Goal: Complete application form: Complete application form

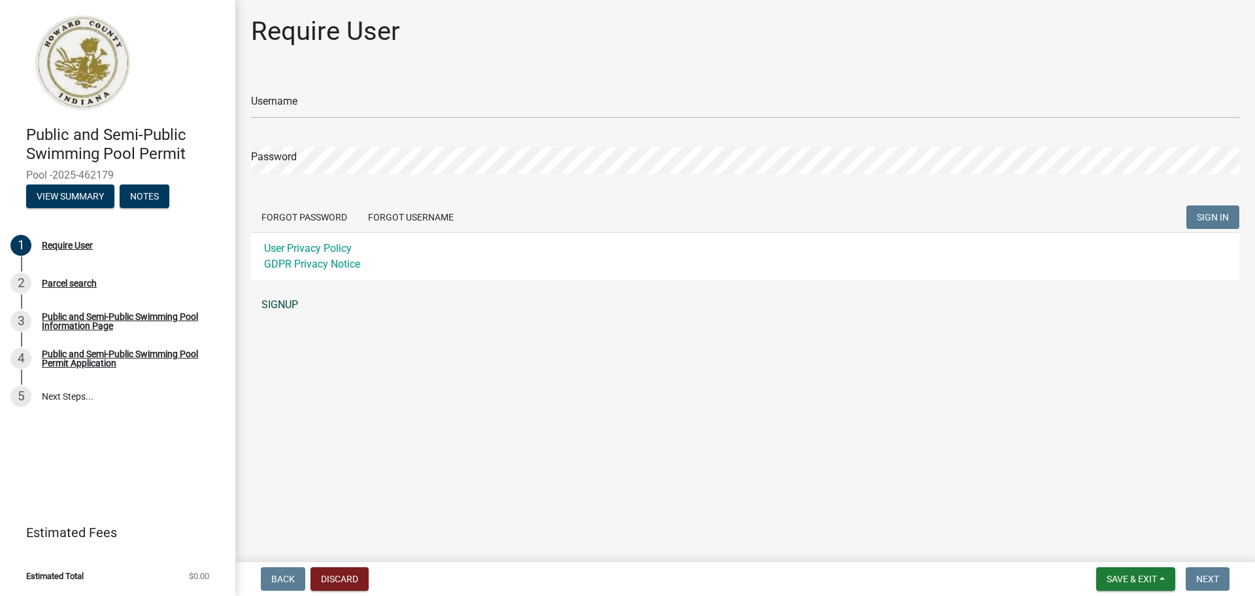
click at [288, 304] on link "SIGNUP" at bounding box center [745, 305] width 989 height 26
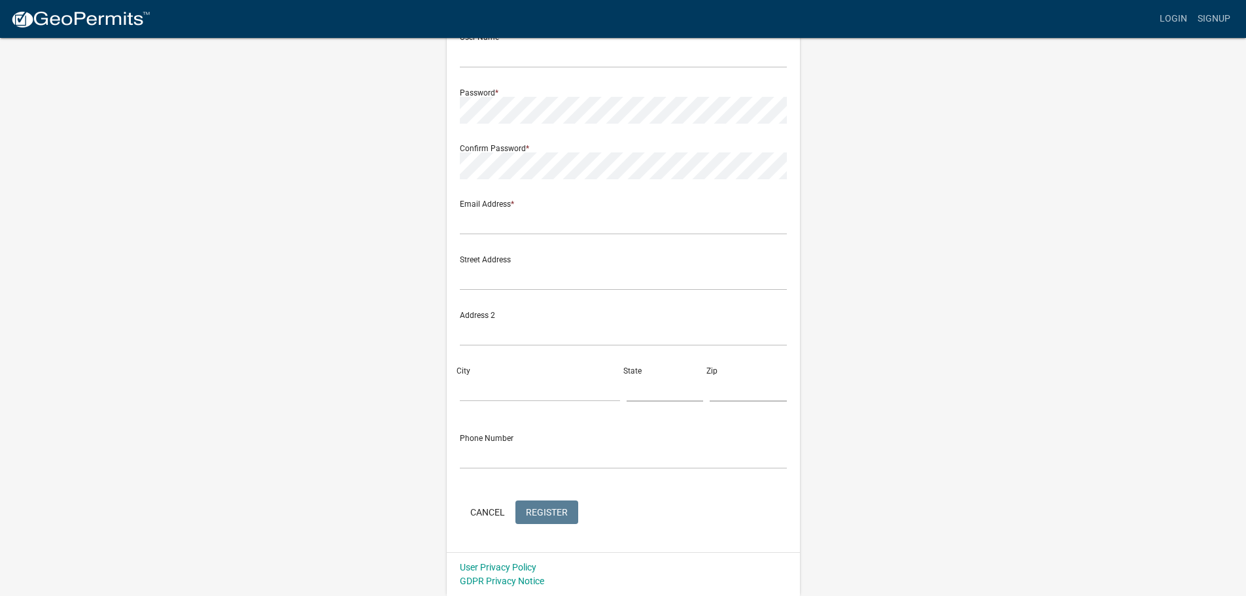
scroll to position [10, 0]
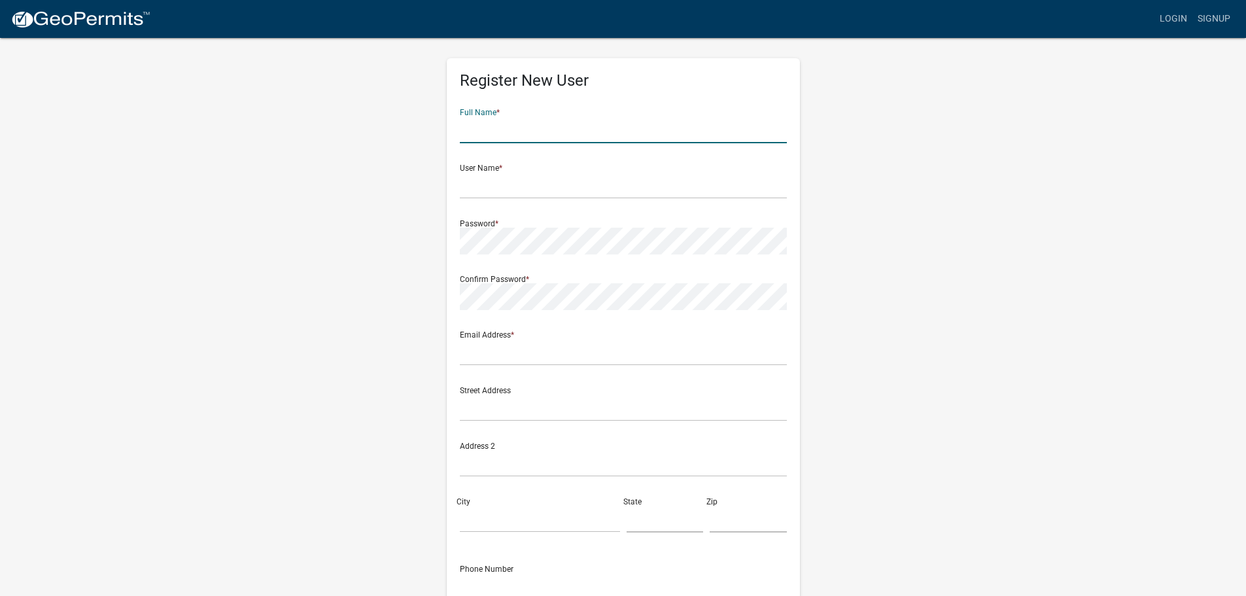
click at [530, 133] on input "text" at bounding box center [623, 129] width 327 height 27
type input "Kokomo Family YMCA"
click at [515, 186] on input "text" at bounding box center [623, 185] width 327 height 27
type input "B"
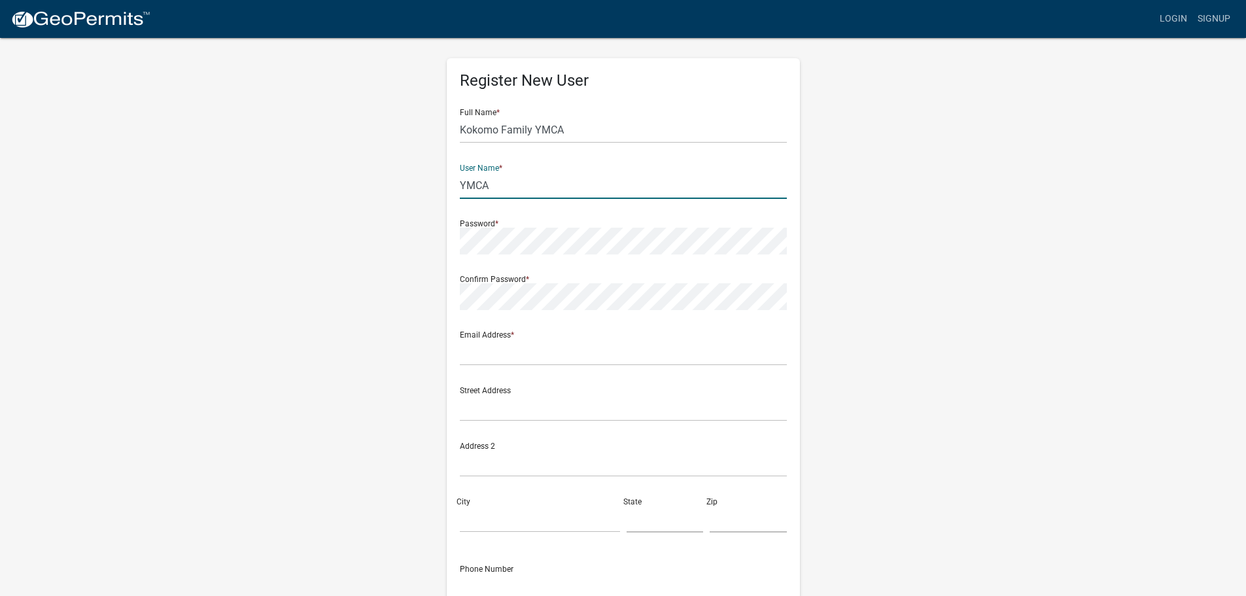
type input "YMCA"
click at [539, 354] on input "text" at bounding box center [623, 352] width 327 height 27
type input "[PERSON_NAME][EMAIL_ADDRESS][PERSON_NAME][DOMAIN_NAME]"
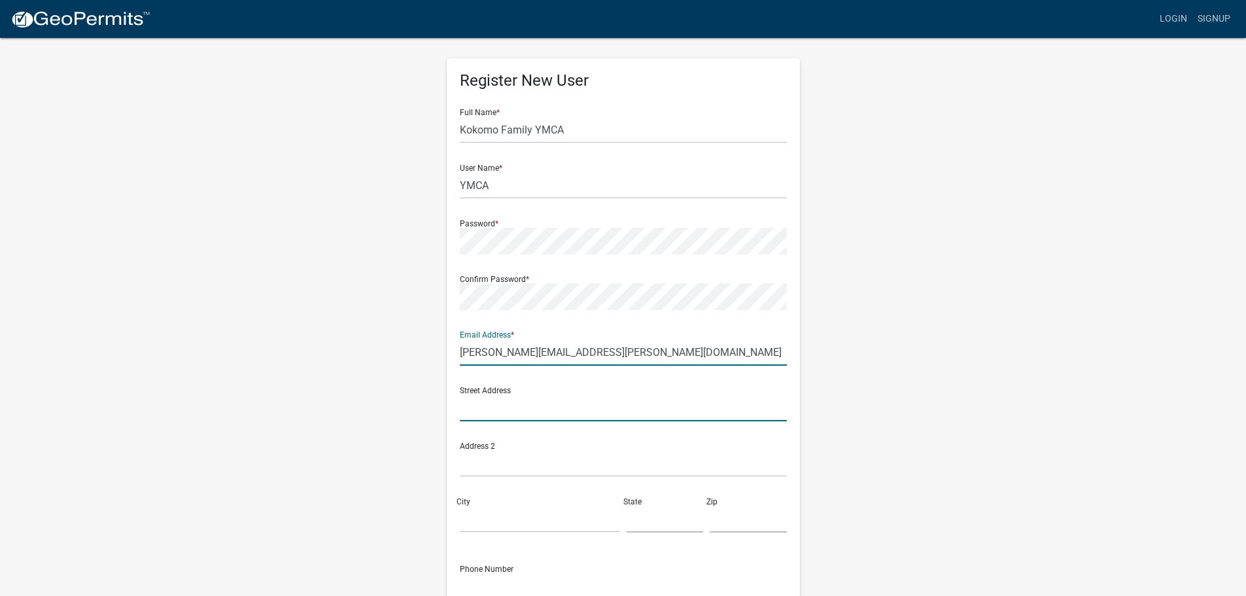
click at [514, 412] on input "text" at bounding box center [623, 407] width 327 height 27
click at [477, 407] on input "114. N. Union st" at bounding box center [623, 407] width 327 height 27
click at [482, 409] on input "114. N. Union st" at bounding box center [623, 407] width 327 height 27
type input "[STREET_ADDRESS]"
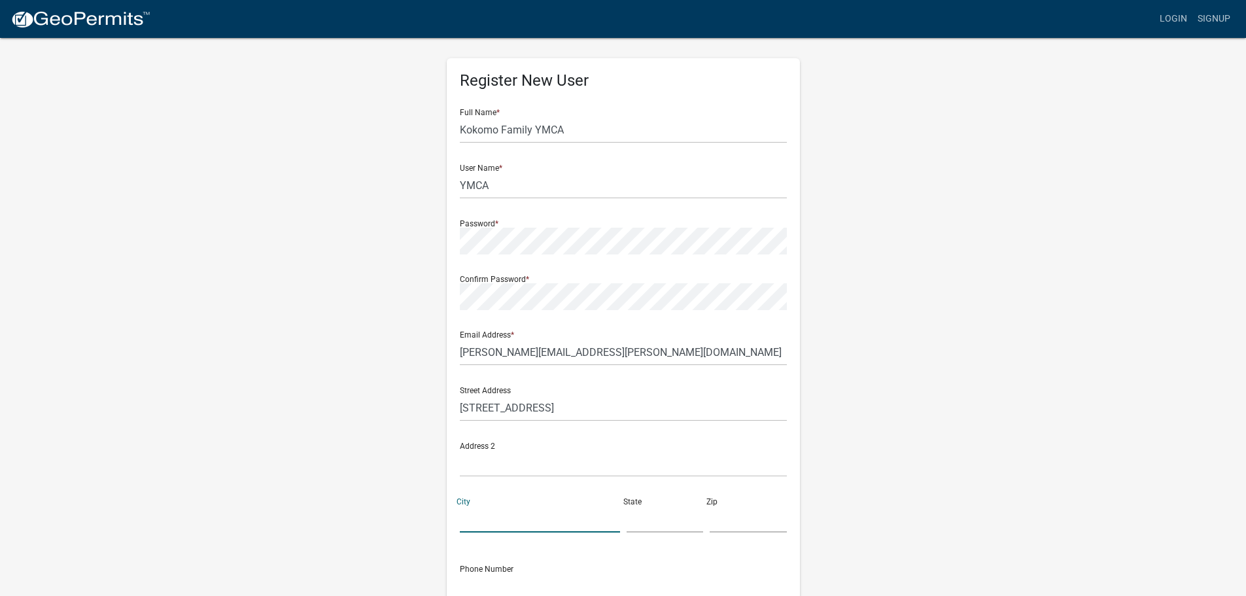
click at [505, 515] on input "City" at bounding box center [540, 518] width 160 height 27
type input "Kokomo"
type input "in"
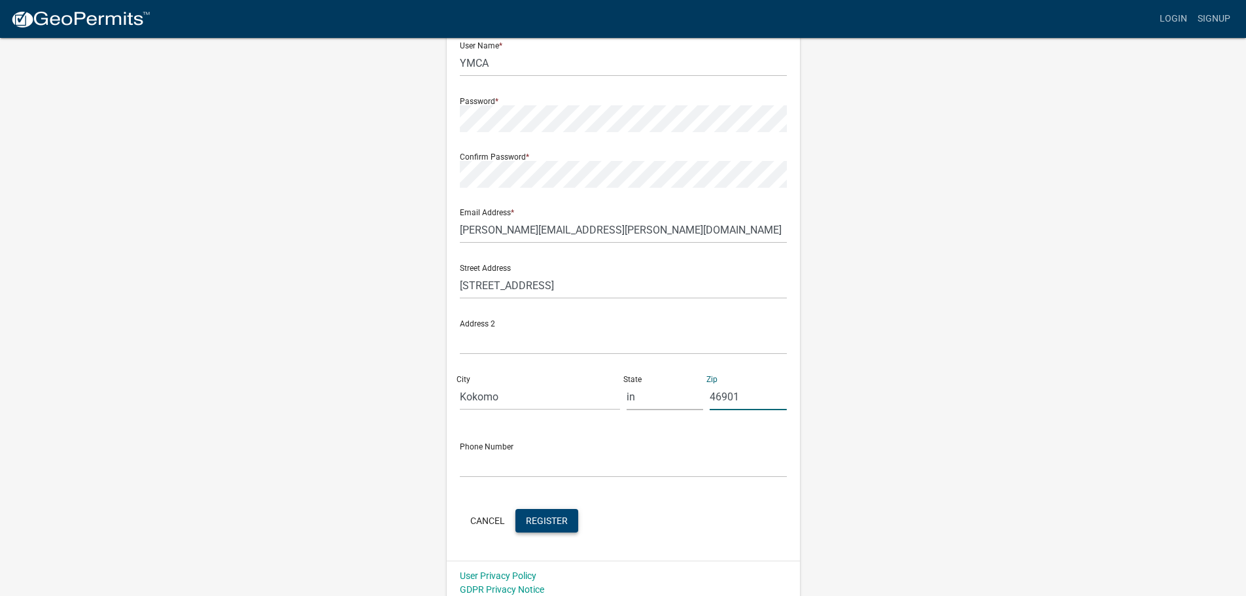
scroll to position [141, 0]
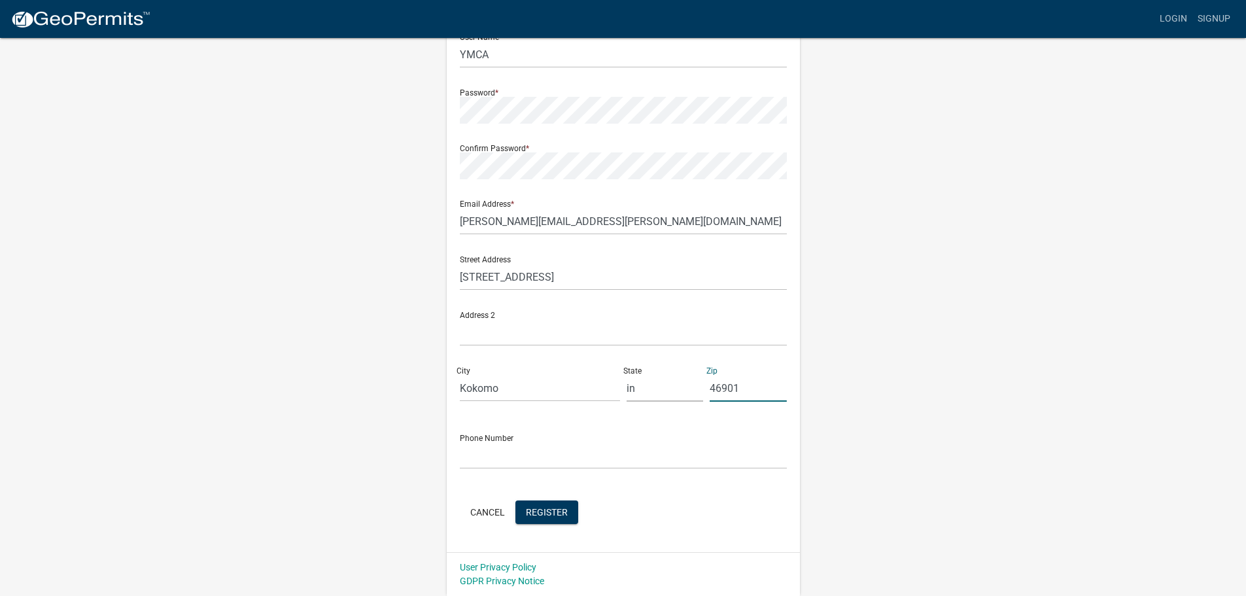
type input "46901"
click at [498, 452] on input "text" at bounding box center [623, 455] width 327 height 27
click at [501, 455] on input "(765)4574447" at bounding box center [623, 455] width 327 height 27
type input "(765)457-4447"
click at [551, 516] on span "Register" at bounding box center [547, 511] width 42 height 10
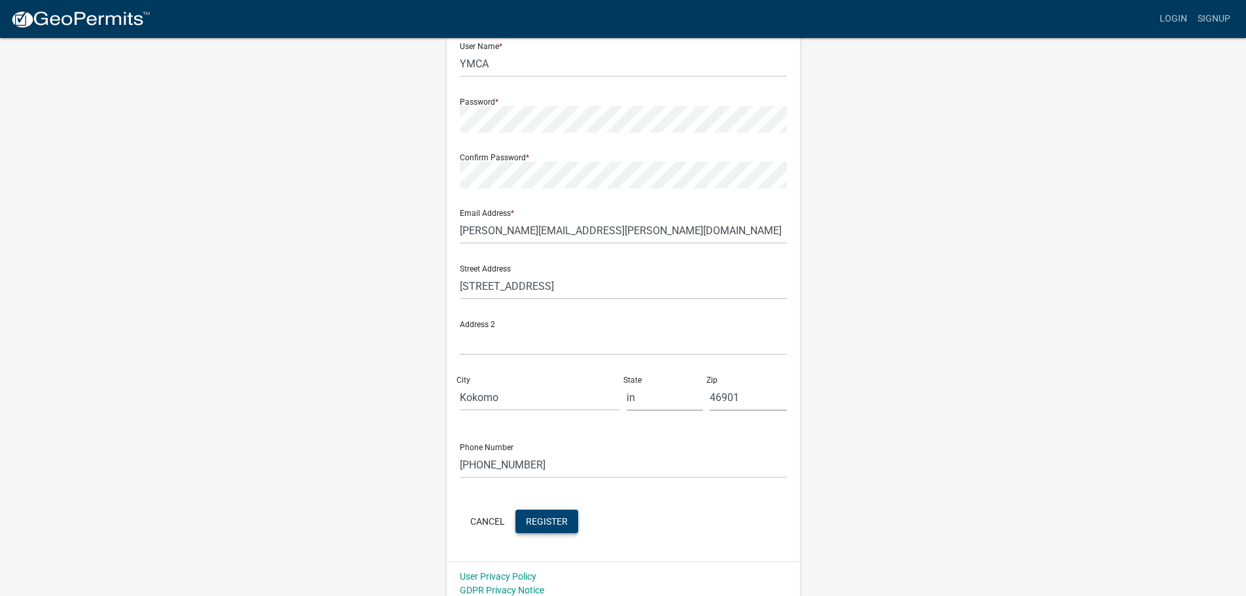
scroll to position [0, 0]
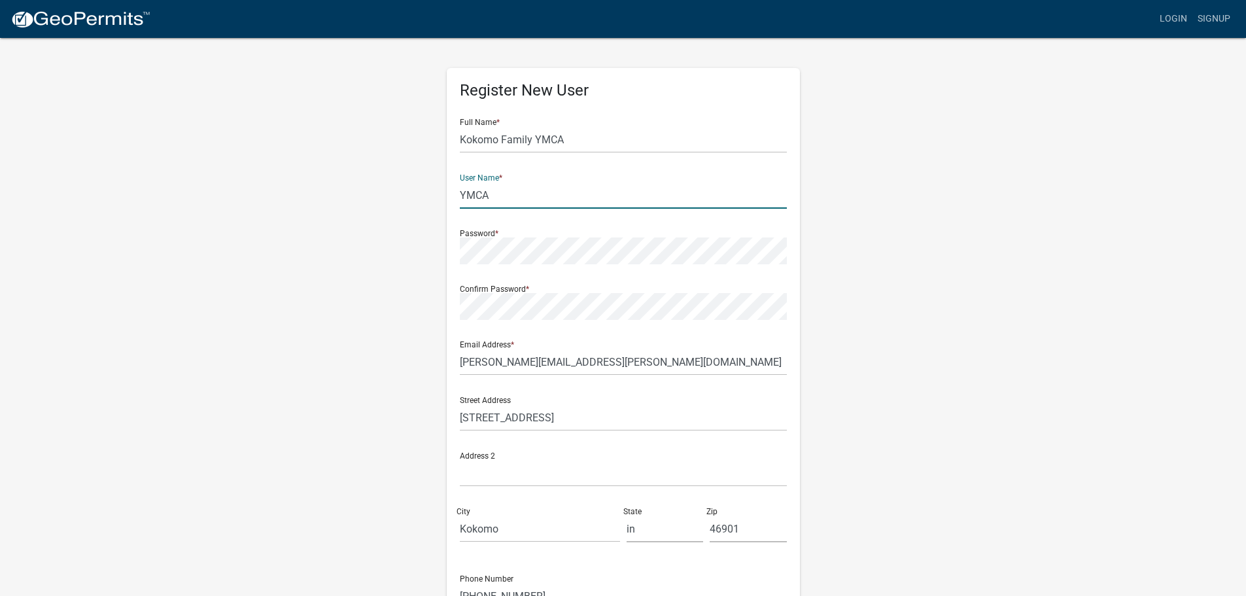
click at [502, 197] on input "YMCA" at bounding box center [623, 195] width 327 height 27
type input "Y"
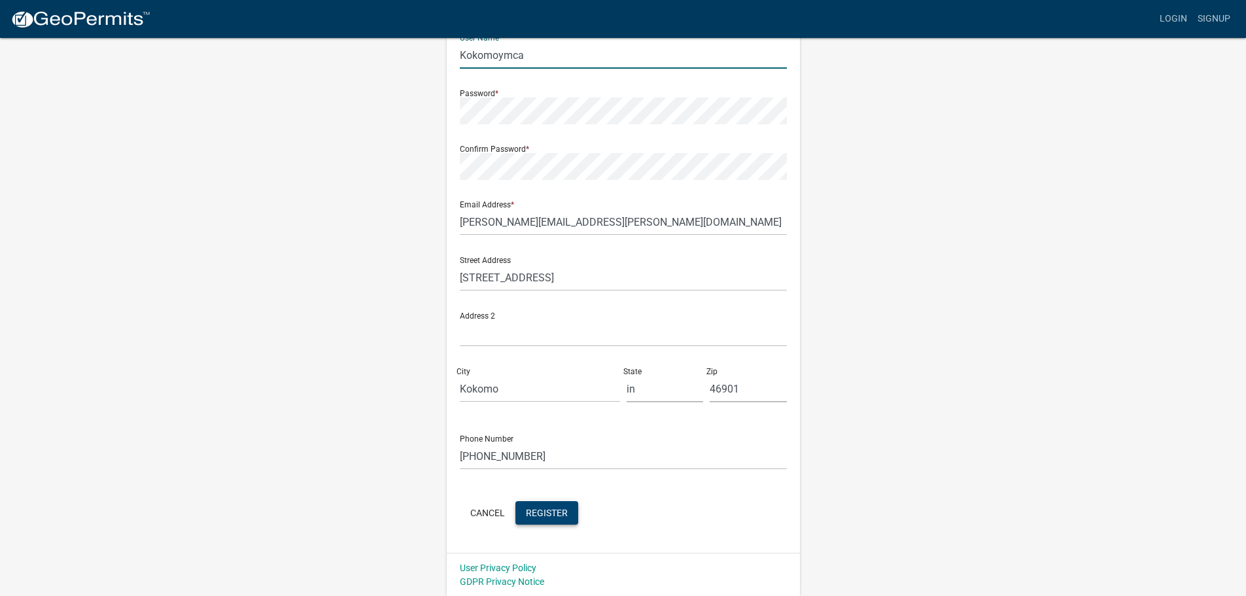
scroll to position [141, 0]
type input "Kokomoymca"
click at [547, 513] on span "Register" at bounding box center [547, 511] width 42 height 10
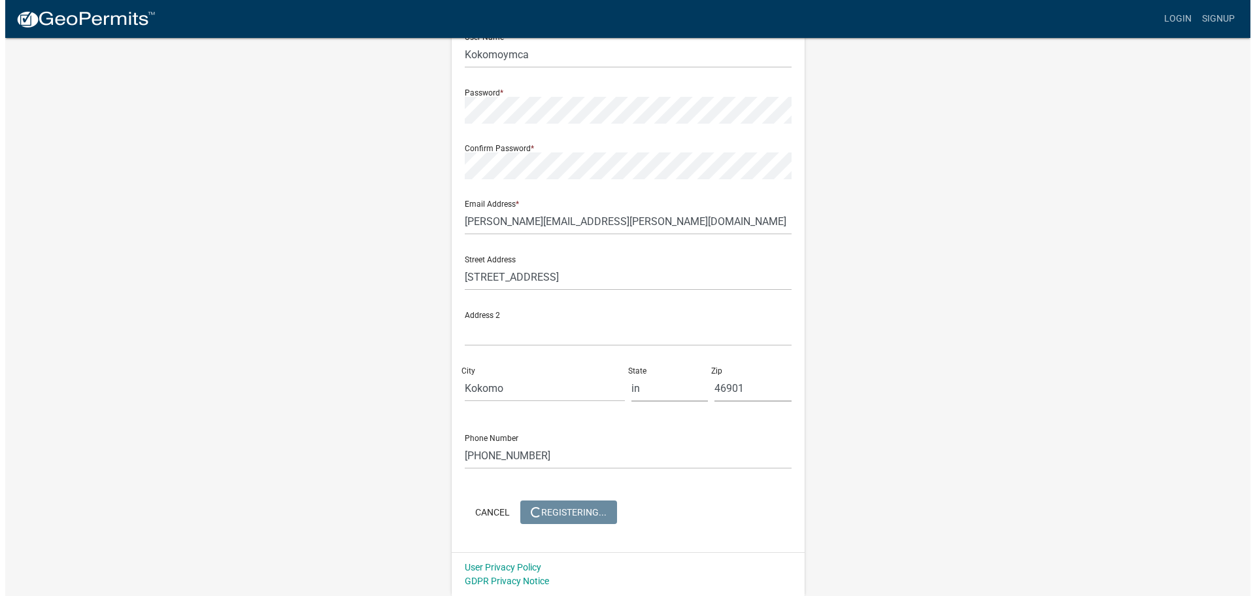
scroll to position [0, 0]
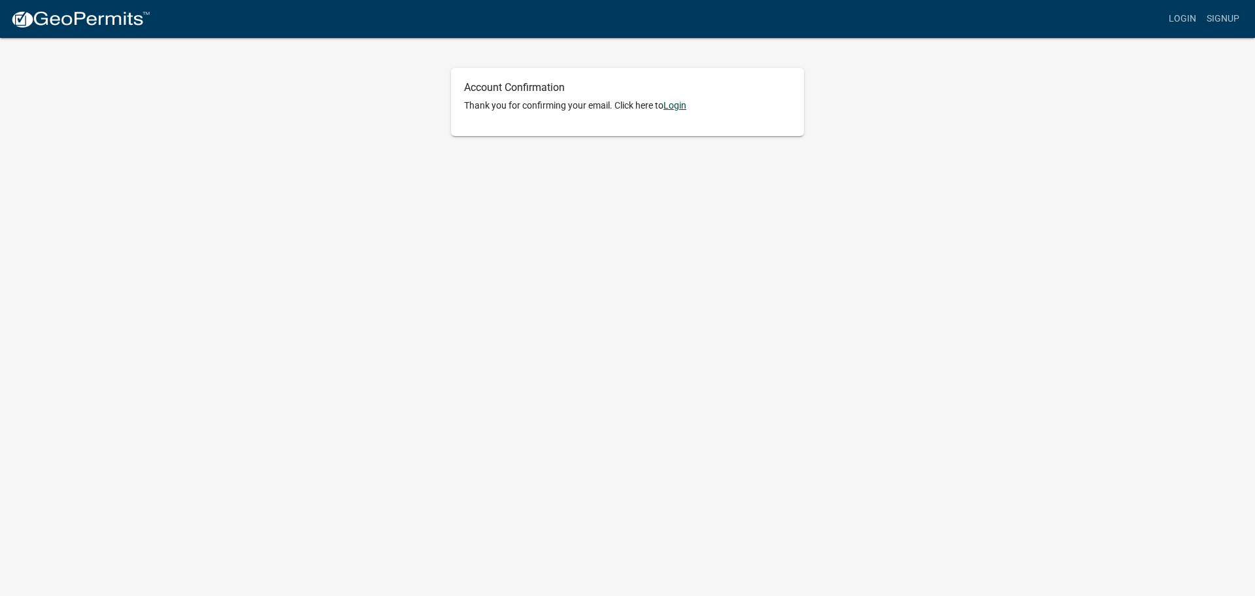
click at [682, 105] on link "Login" at bounding box center [675, 105] width 23 height 10
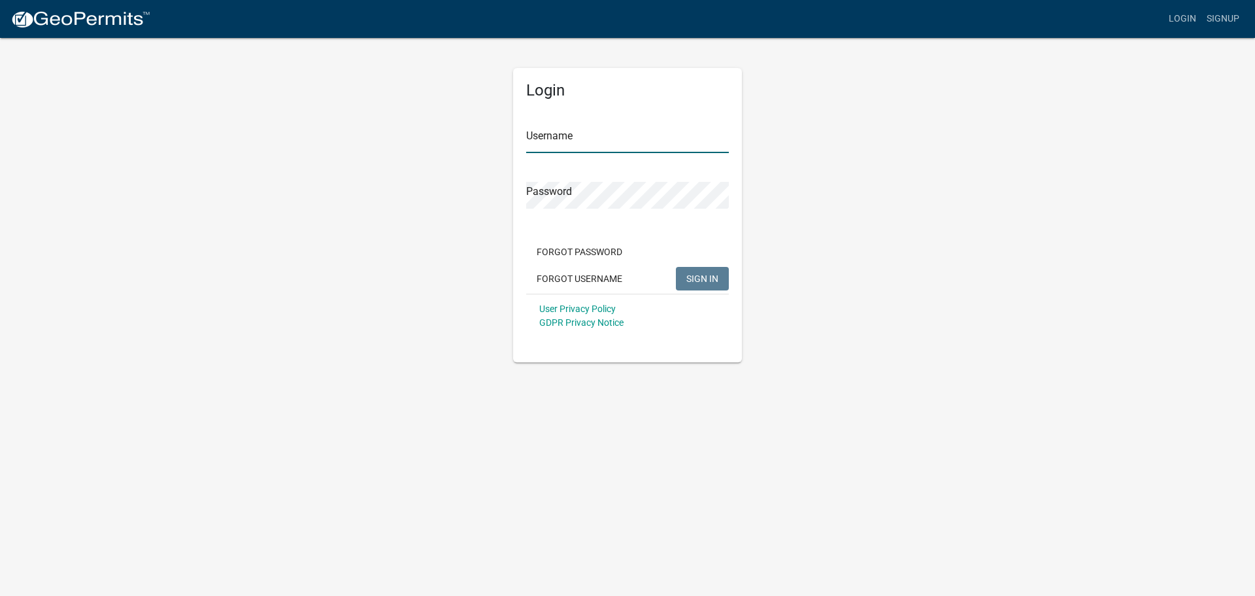
type input "Kokomoymca"
click at [702, 281] on span "SIGN IN" at bounding box center [703, 278] width 32 height 10
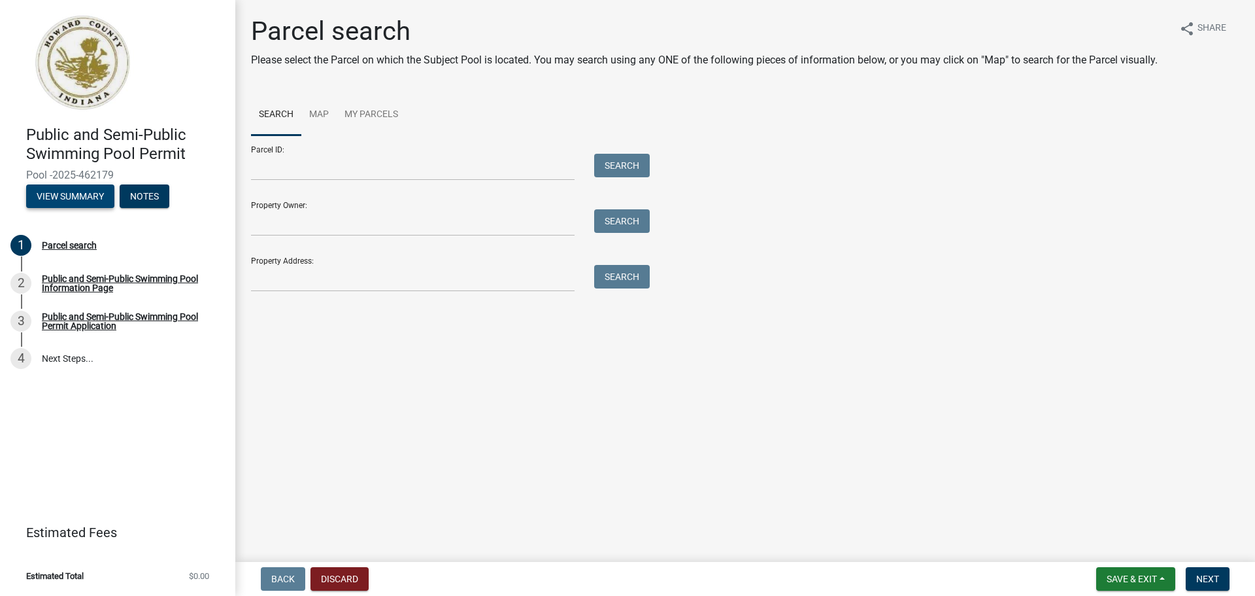
click at [71, 197] on button "View Summary" at bounding box center [70, 196] width 88 height 24
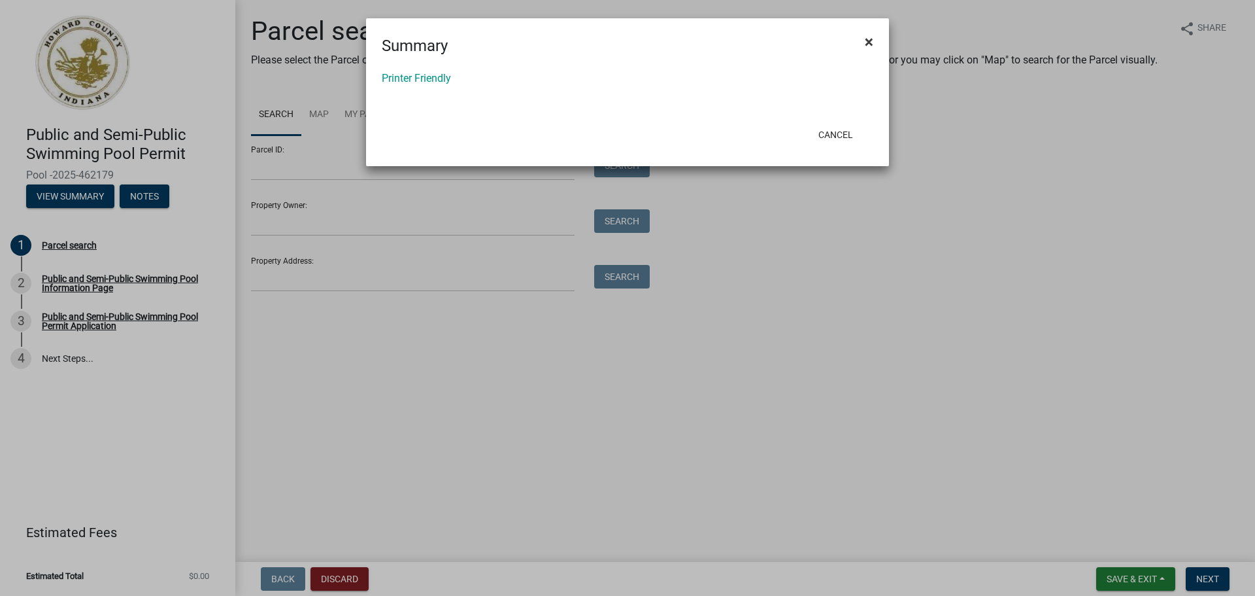
click at [870, 41] on span "×" at bounding box center [869, 42] width 8 height 18
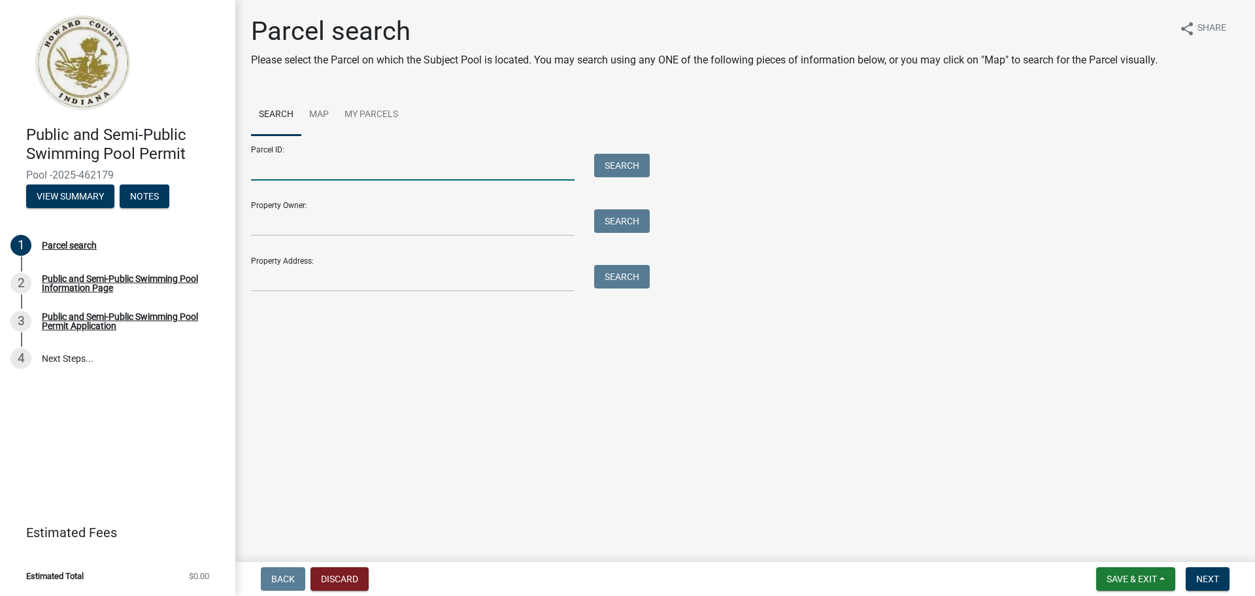
click at [295, 170] on input "Parcel ID:" at bounding box center [413, 167] width 324 height 27
click at [324, 116] on link "Map" at bounding box center [318, 115] width 35 height 42
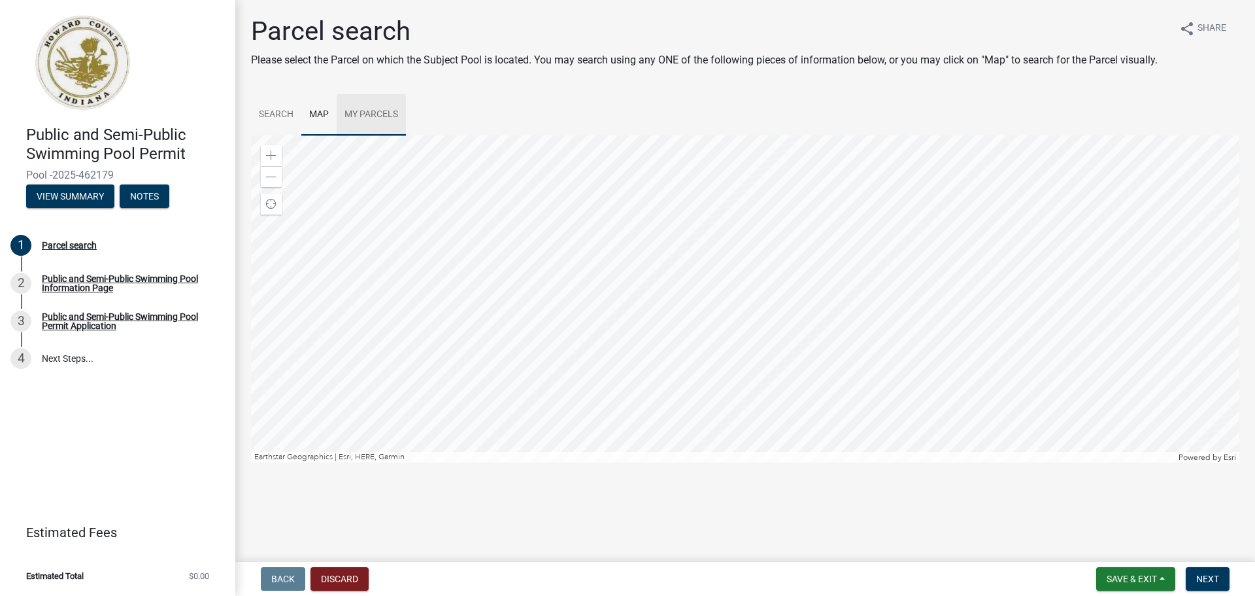
click at [369, 116] on link "My Parcels" at bounding box center [371, 115] width 69 height 42
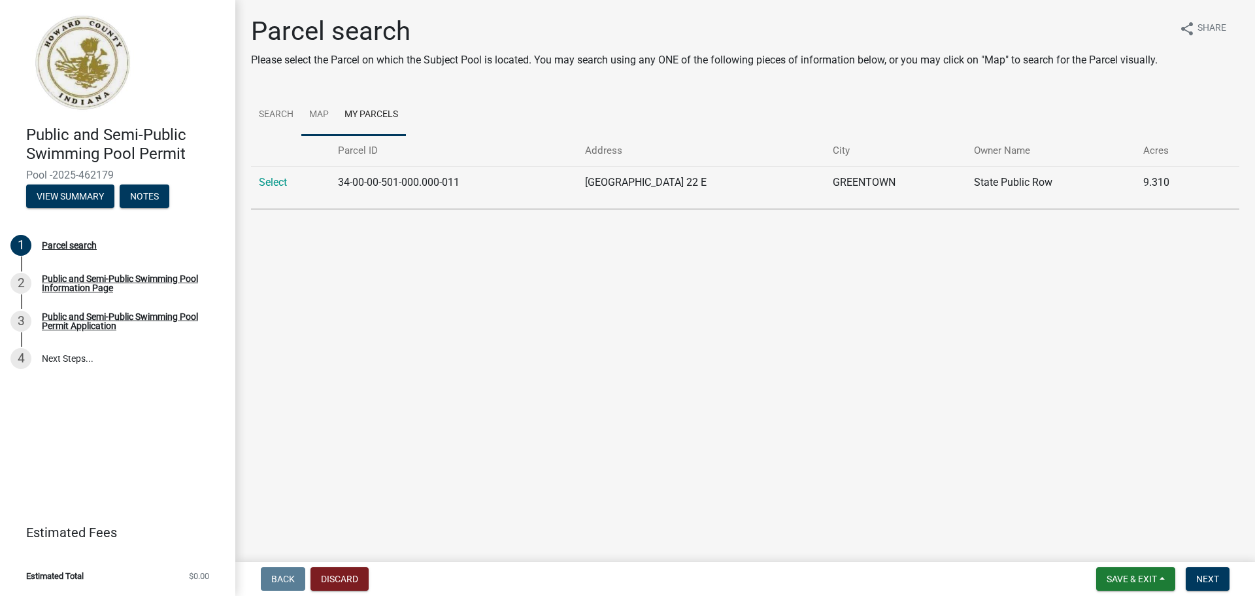
click at [323, 114] on link "Map" at bounding box center [318, 115] width 35 height 42
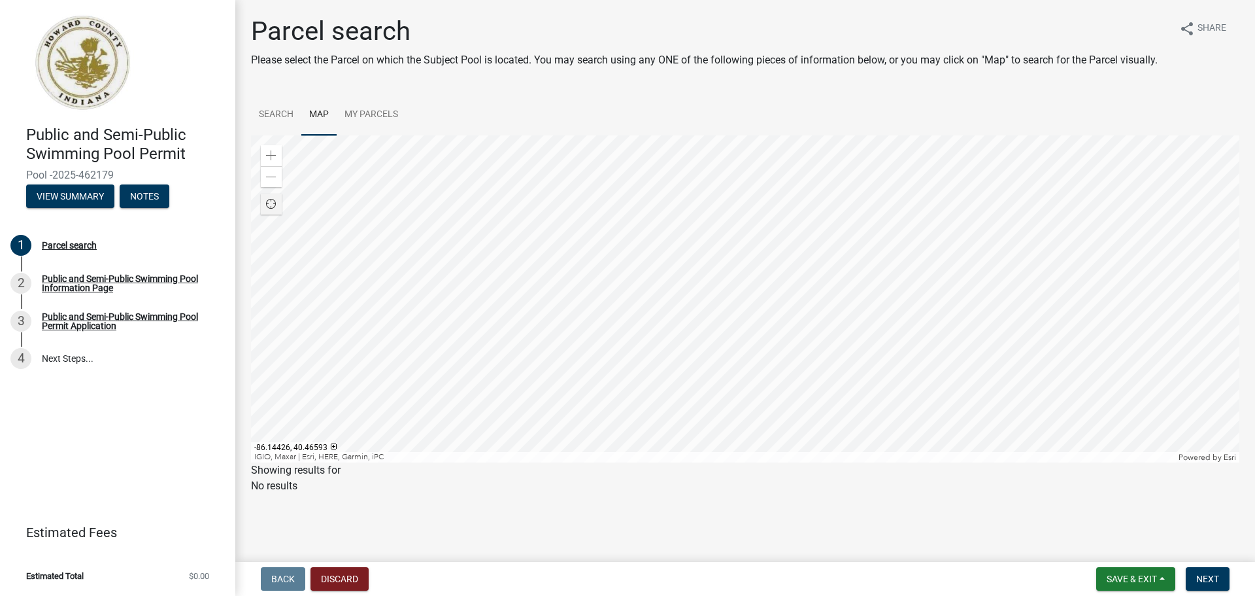
click at [271, 203] on span "Find my location" at bounding box center [271, 204] width 10 height 10
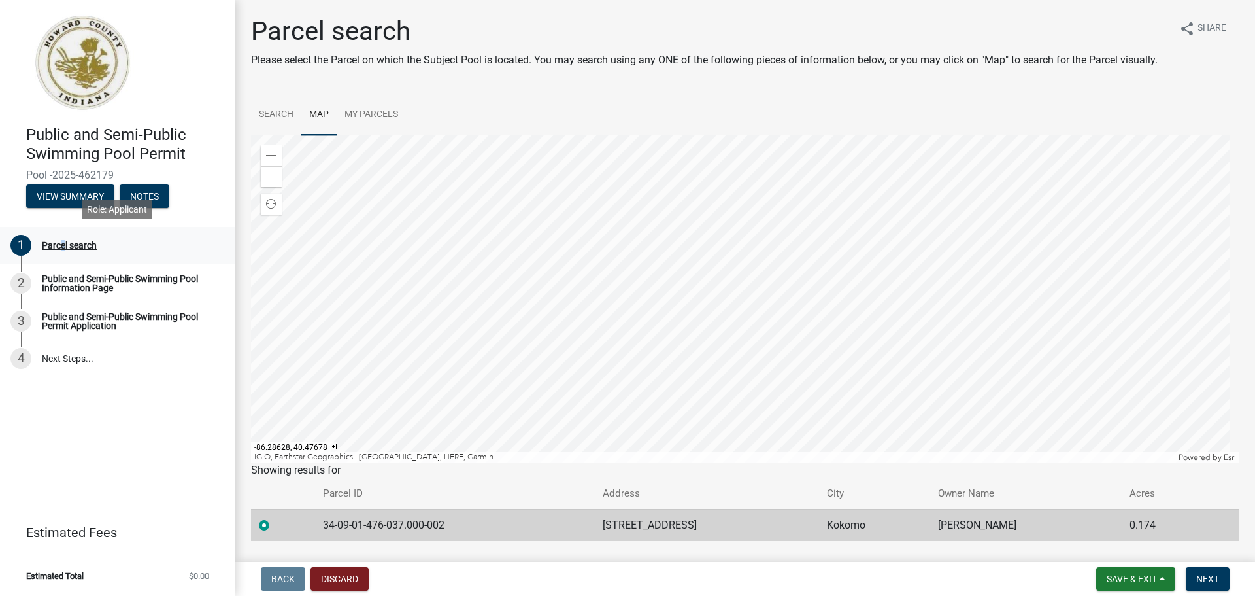
click at [58, 247] on div "Parcel search" at bounding box center [69, 245] width 55 height 9
click at [23, 239] on div "1" at bounding box center [20, 245] width 21 height 21
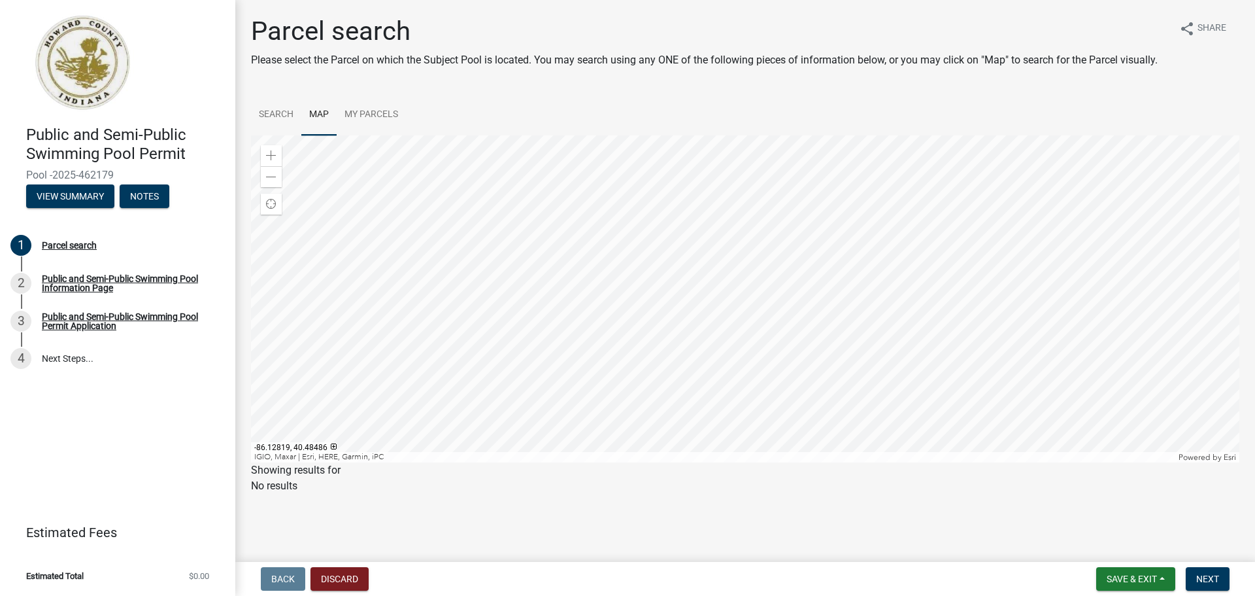
click at [785, 224] on div at bounding box center [745, 298] width 989 height 327
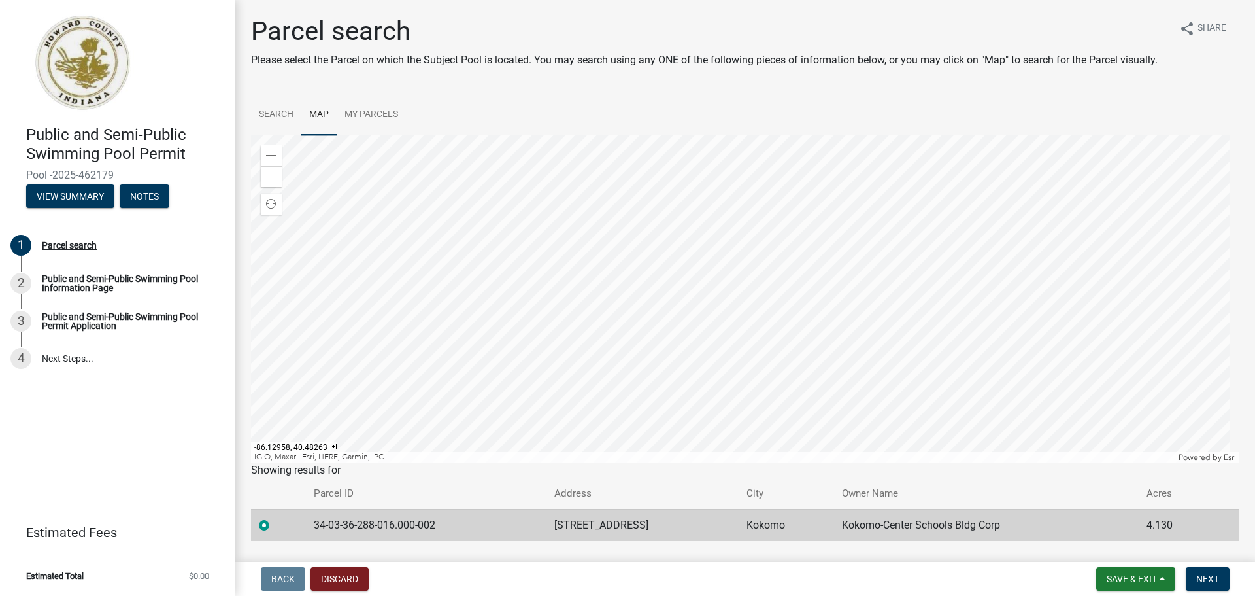
click at [700, 407] on div at bounding box center [745, 298] width 989 height 327
click at [715, 269] on div at bounding box center [745, 298] width 989 height 327
click at [728, 324] on div at bounding box center [745, 298] width 989 height 327
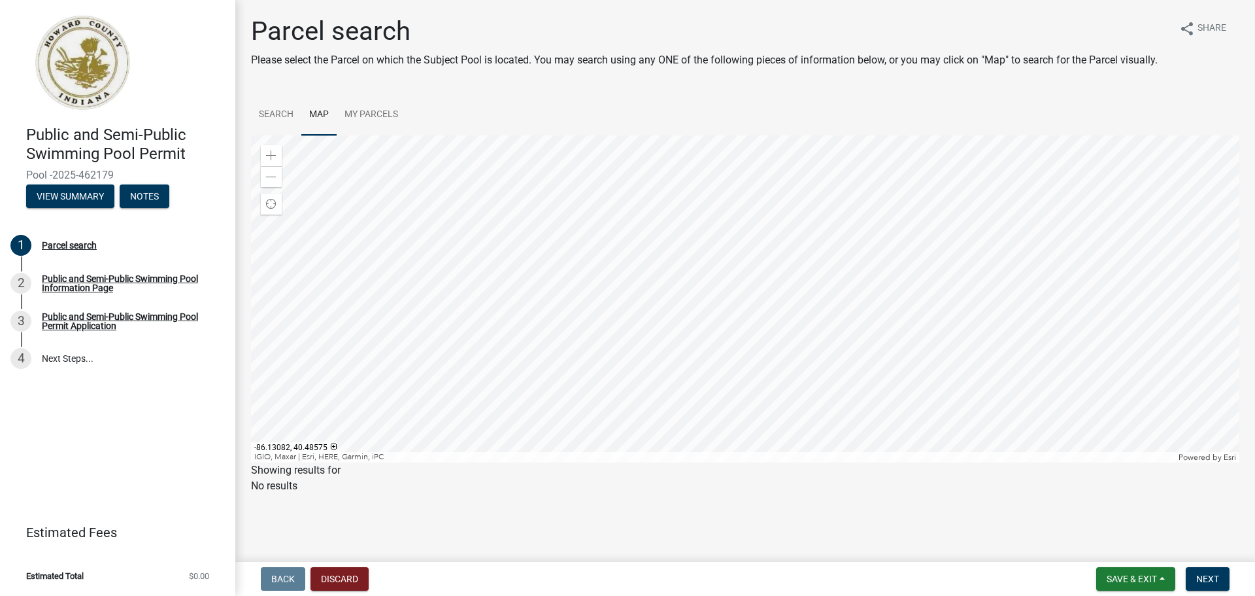
click at [741, 284] on div at bounding box center [745, 298] width 989 height 327
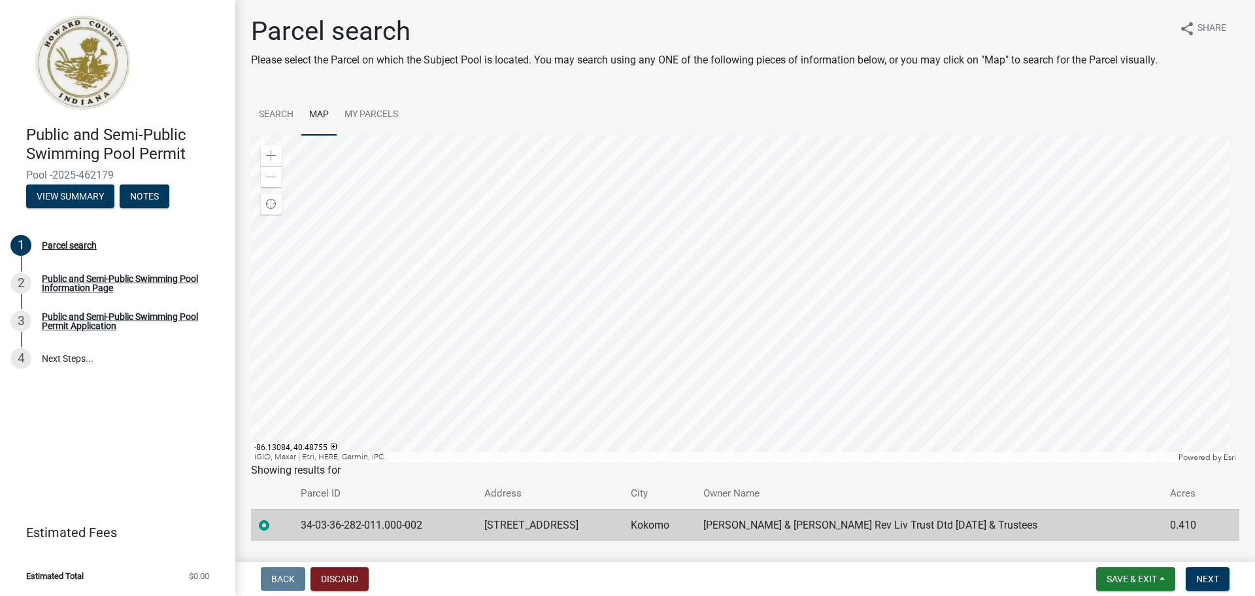
click at [736, 252] on div at bounding box center [745, 298] width 989 height 327
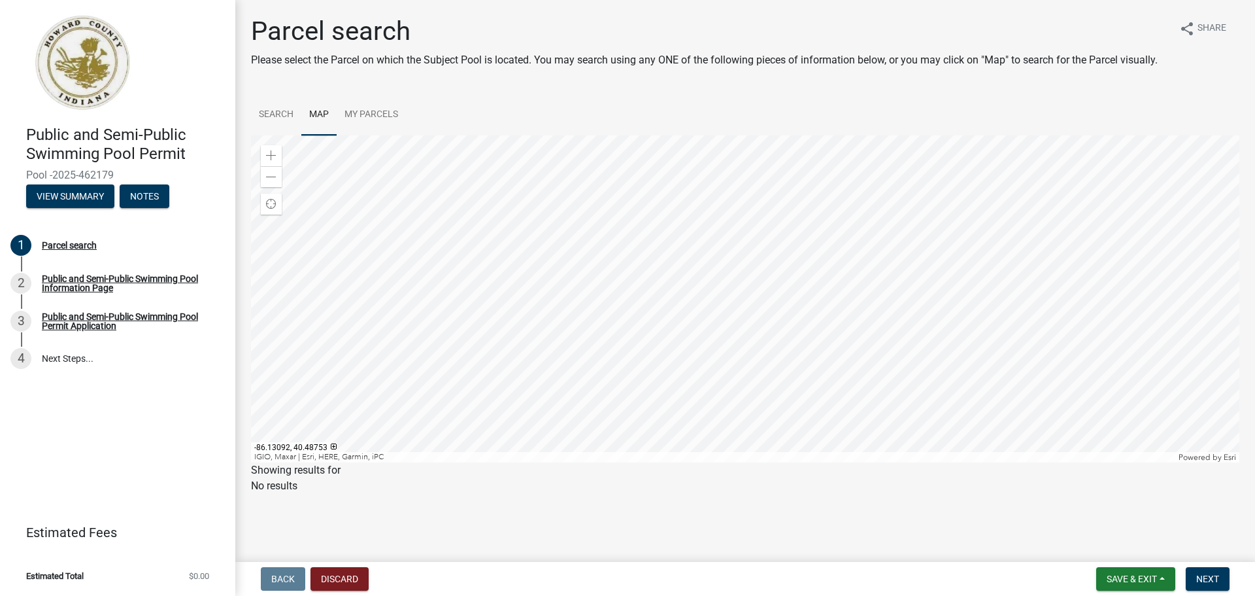
click at [739, 237] on div at bounding box center [745, 298] width 989 height 327
click at [739, 233] on div at bounding box center [745, 298] width 989 height 327
click at [763, 253] on div at bounding box center [745, 298] width 989 height 327
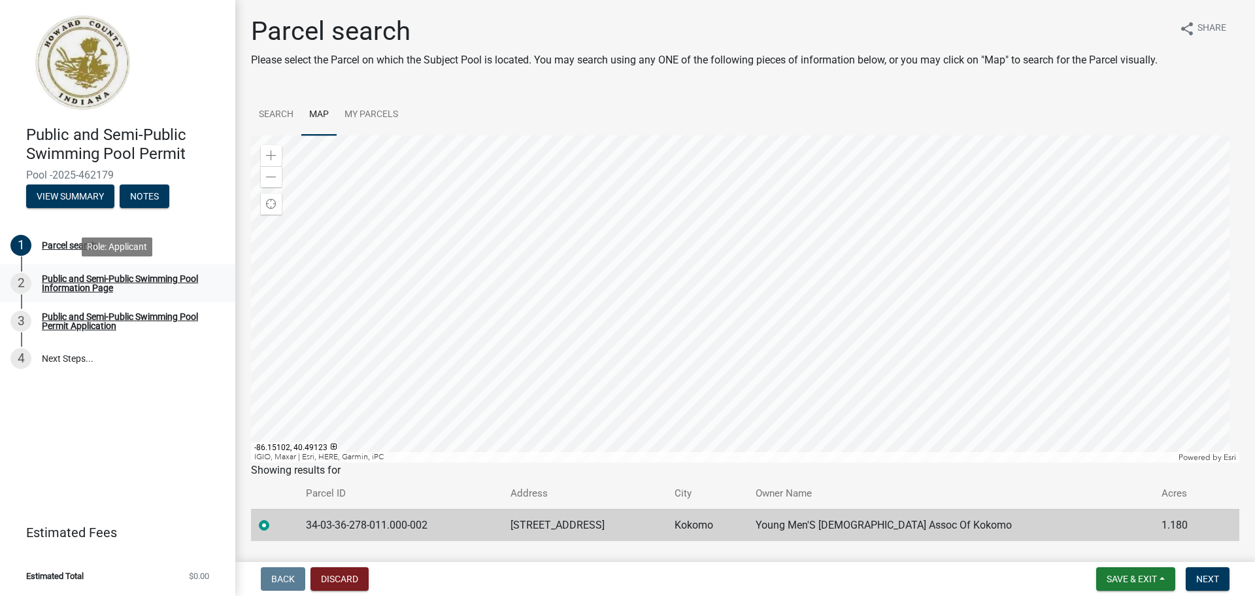
click at [65, 279] on div "Public and Semi-Public Swimming Pool Information Page" at bounding box center [128, 283] width 173 height 18
click at [275, 517] on label at bounding box center [275, 517] width 0 height 0
click at [275, 526] on input "radio" at bounding box center [279, 521] width 8 height 8
click at [1208, 576] on span "Next" at bounding box center [1207, 578] width 23 height 10
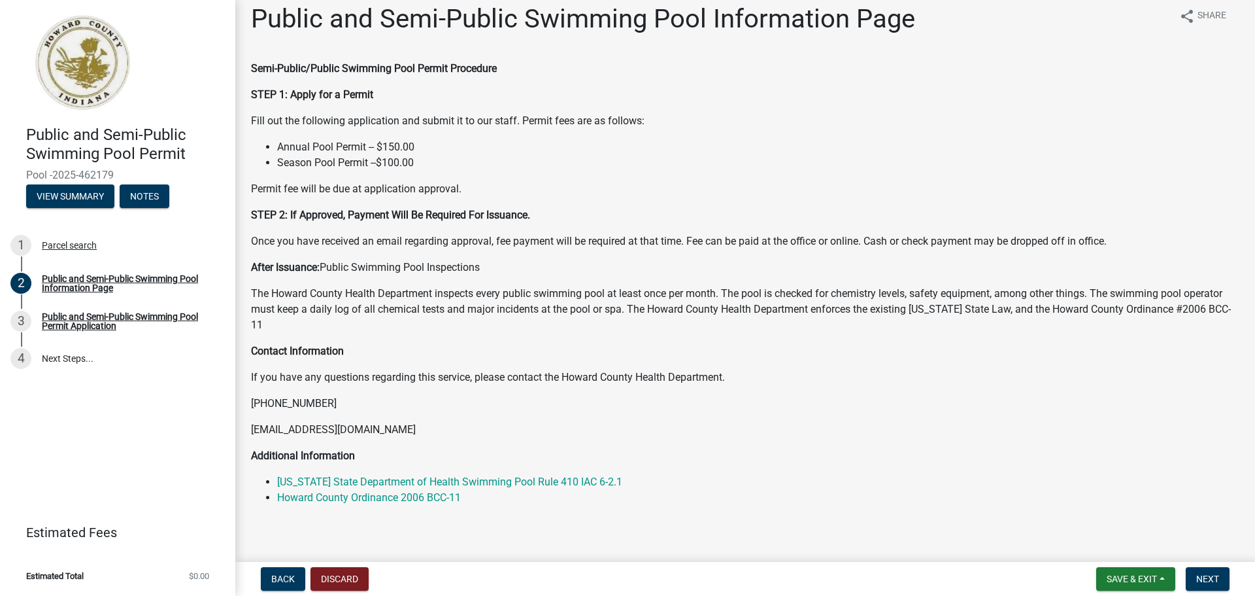
scroll to position [23, 0]
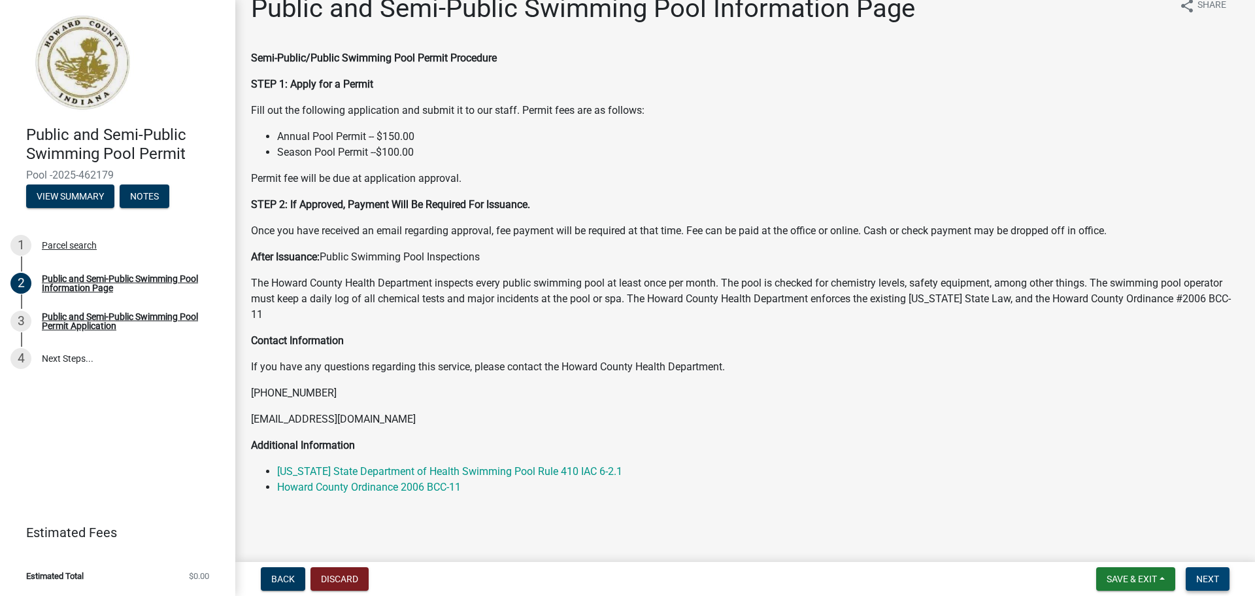
click at [1211, 577] on span "Next" at bounding box center [1207, 578] width 23 height 10
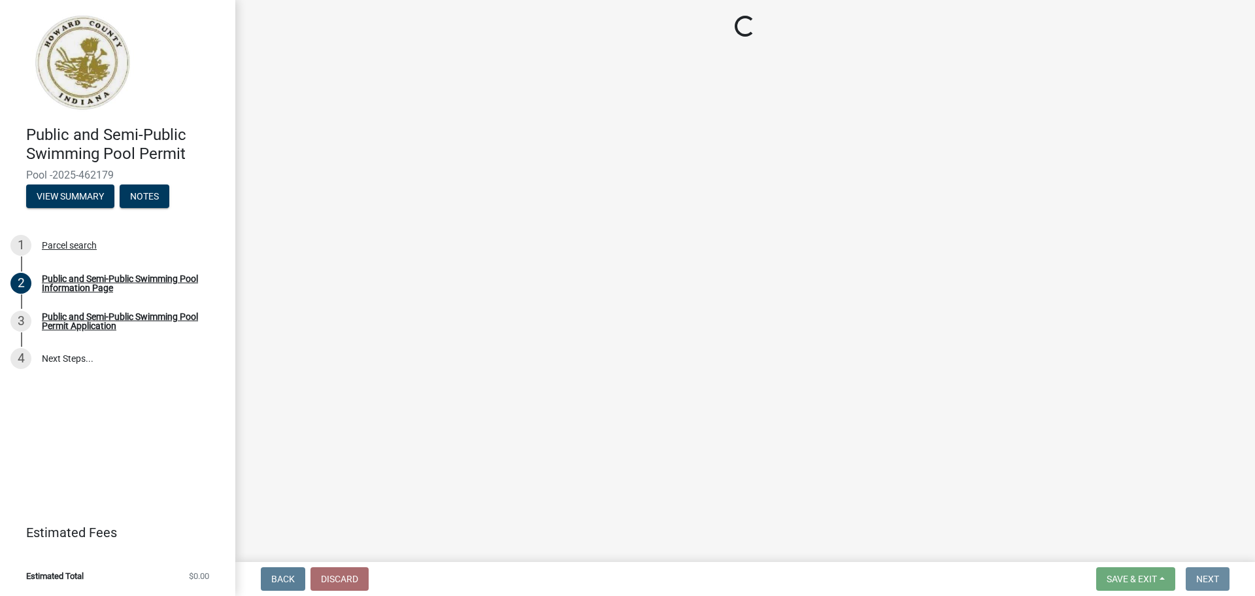
scroll to position [0, 0]
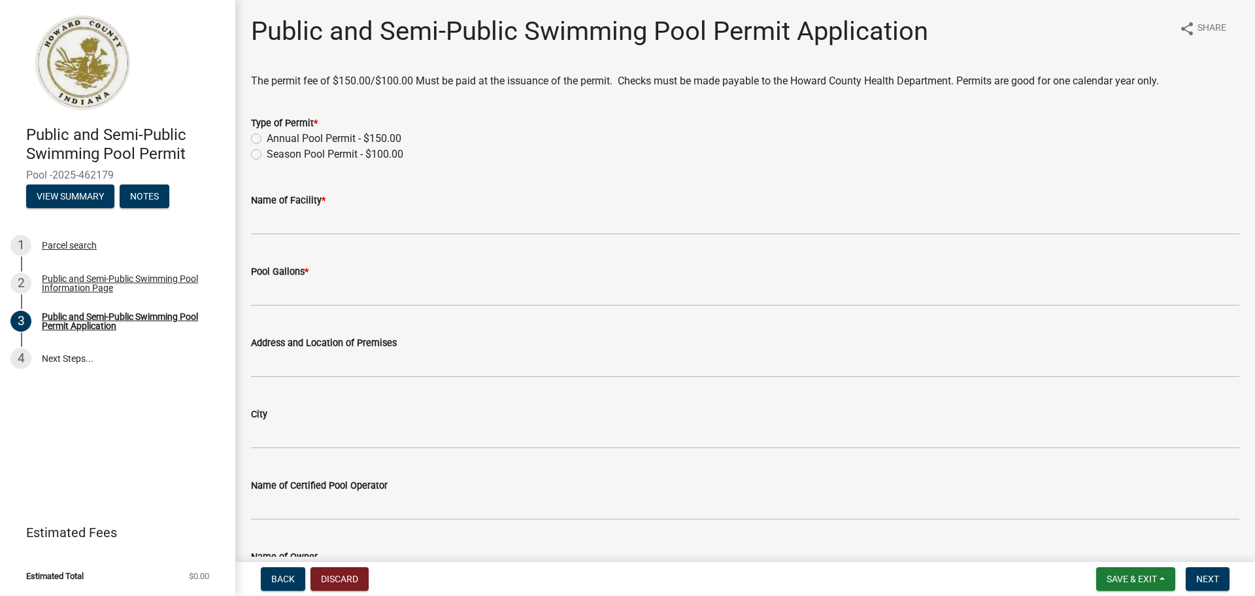
click at [267, 141] on label "Annual Pool Permit - $150.00" at bounding box center [334, 139] width 135 height 16
click at [267, 139] on input "Annual Pool Permit - $150.00" at bounding box center [271, 135] width 8 height 8
radio input "true"
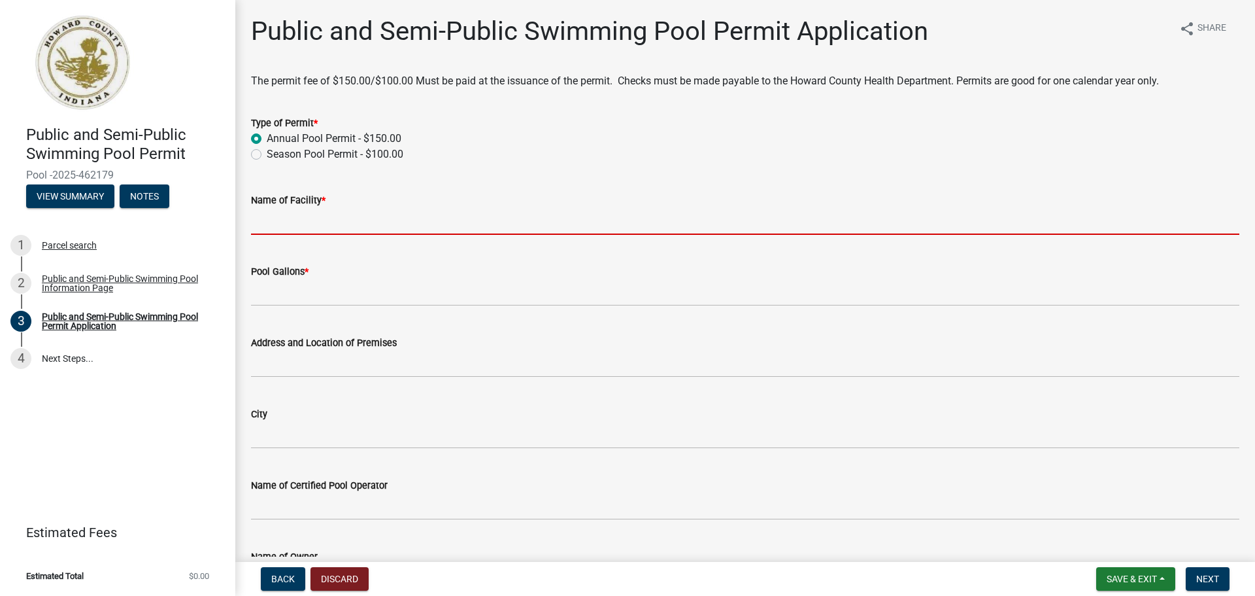
click at [326, 221] on input "Name of Facility *" at bounding box center [745, 221] width 989 height 27
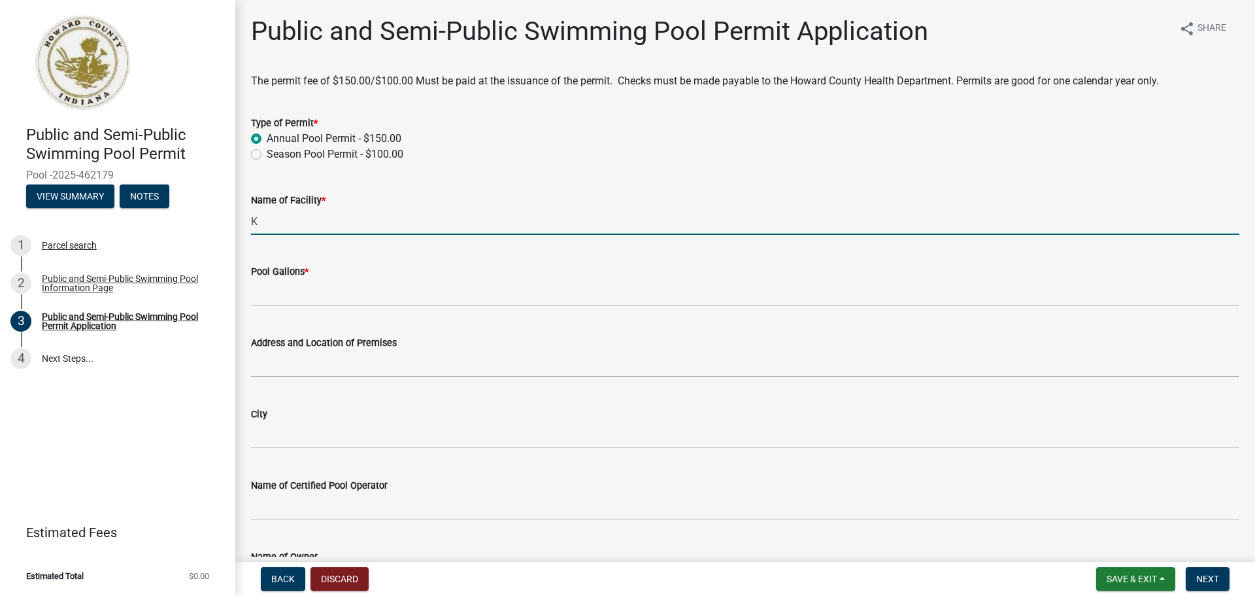
type input "Kokomo Family YMCA"
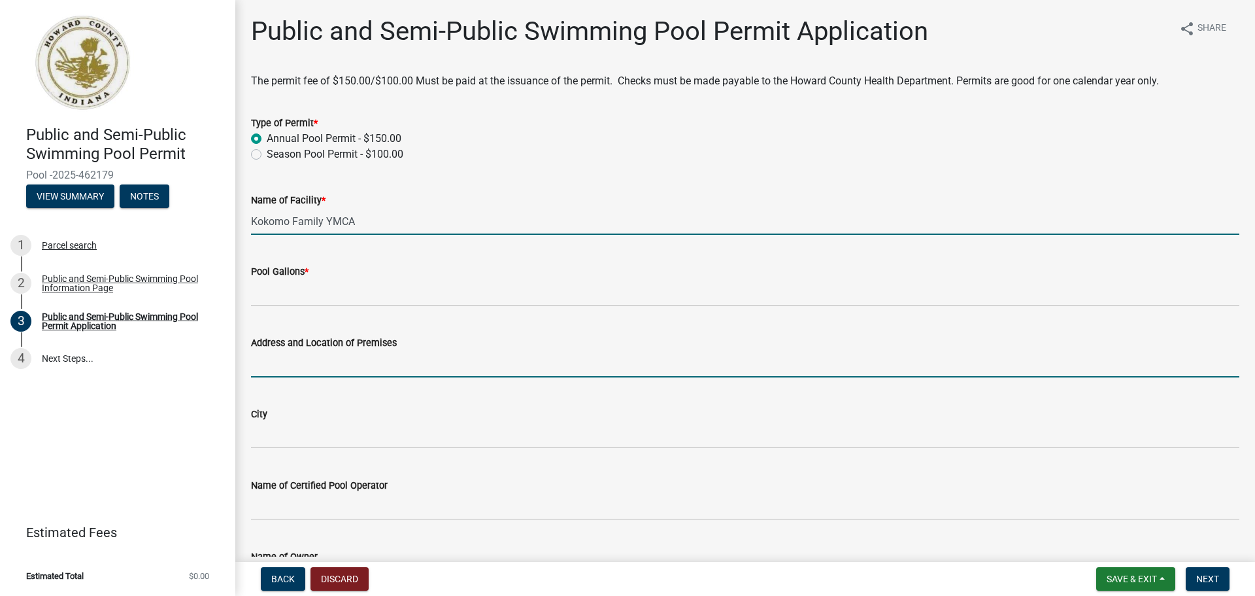
type input "[STREET_ADDRESS]"
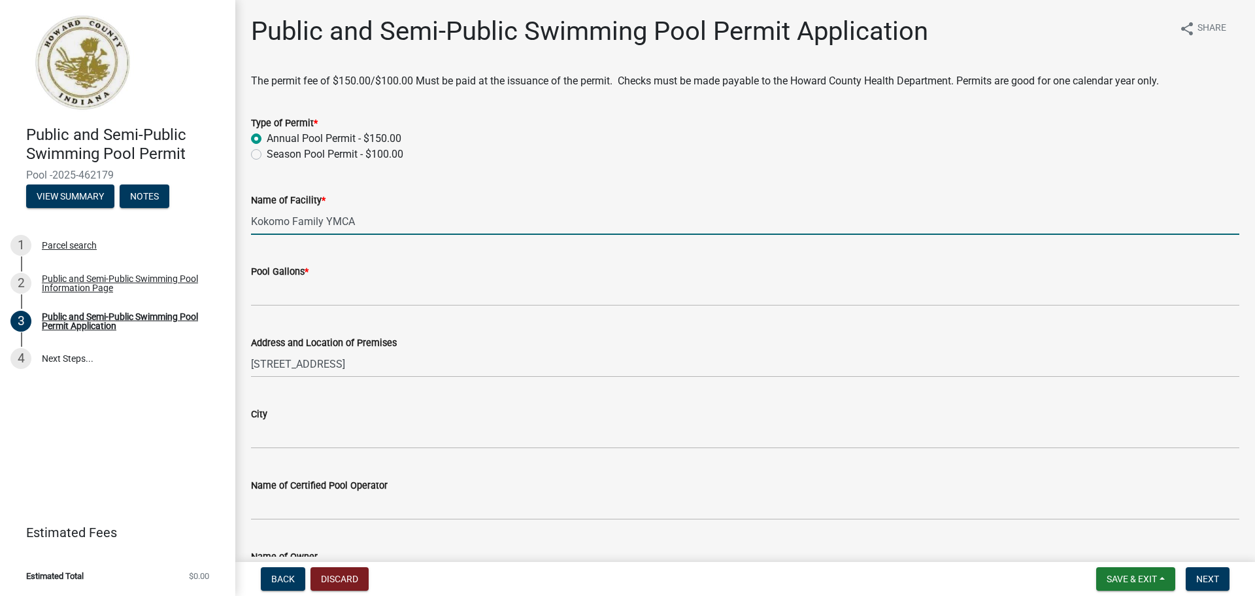
type input "Kokomo"
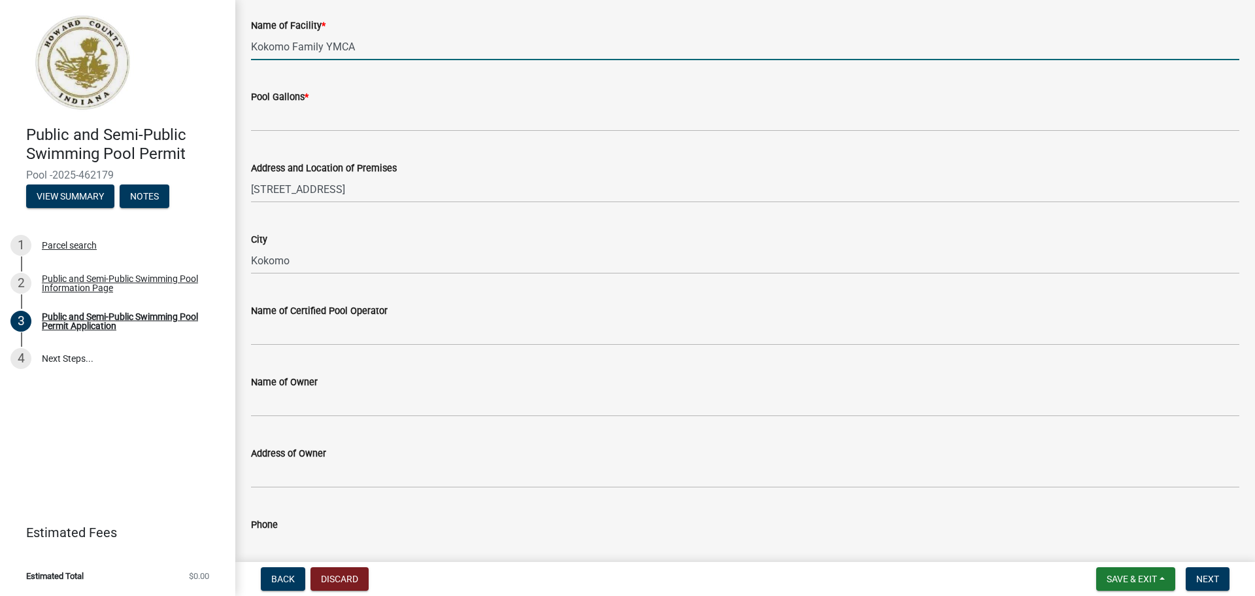
scroll to position [196, 0]
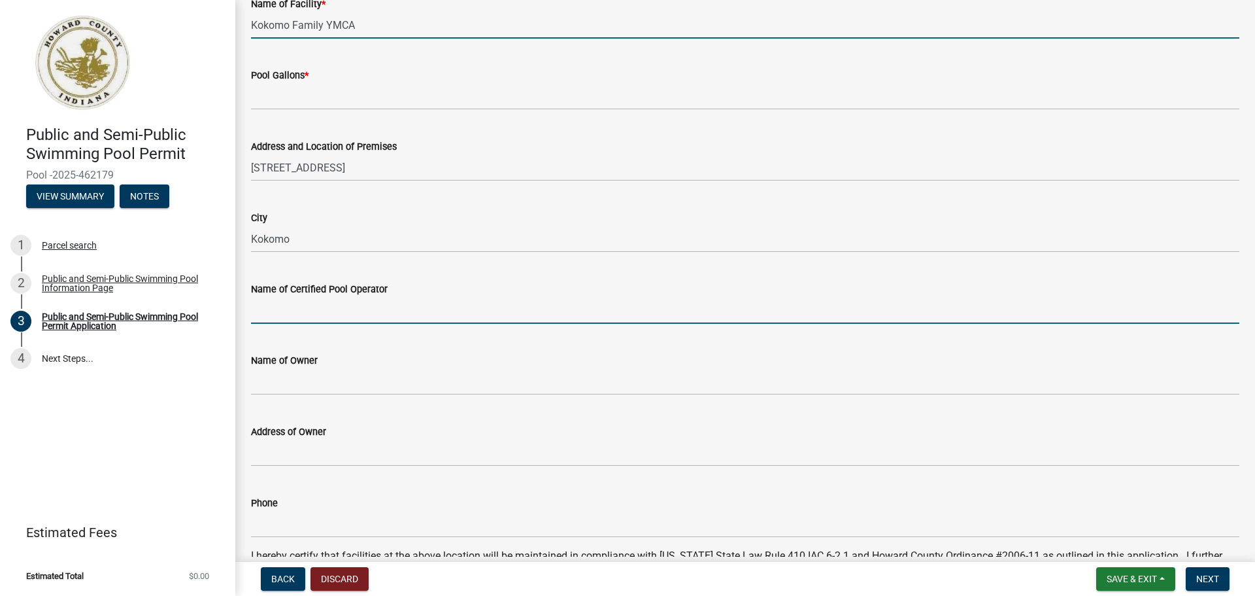
click at [320, 316] on input "Name of Certified Pool Operator" at bounding box center [745, 310] width 989 height 27
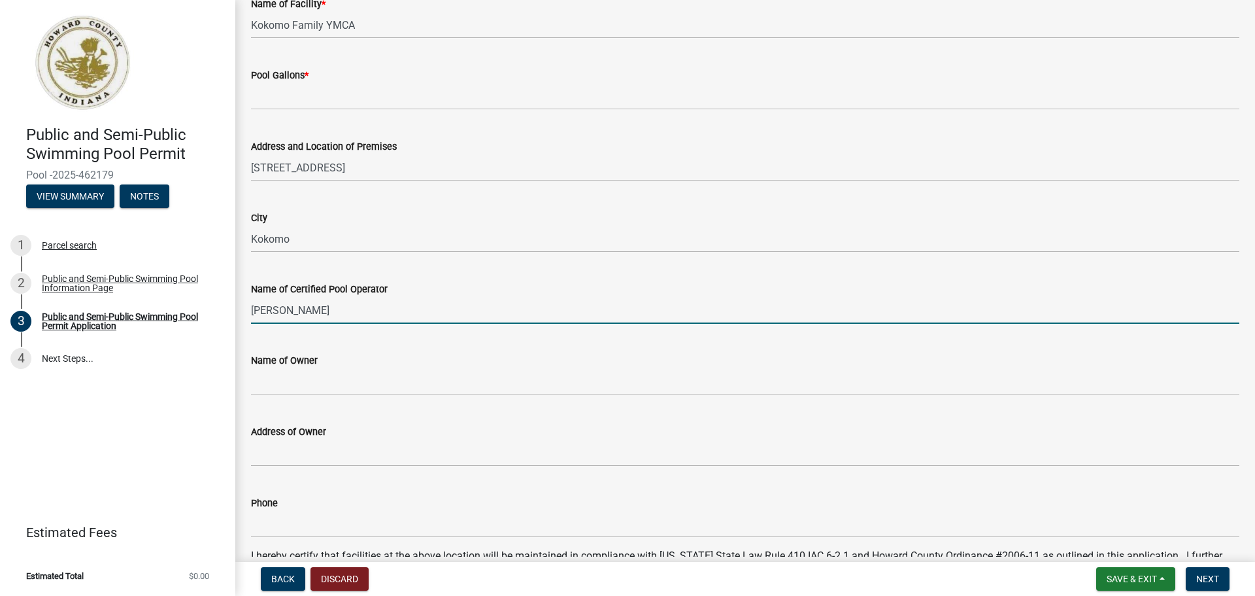
type input "[PERSON_NAME]"
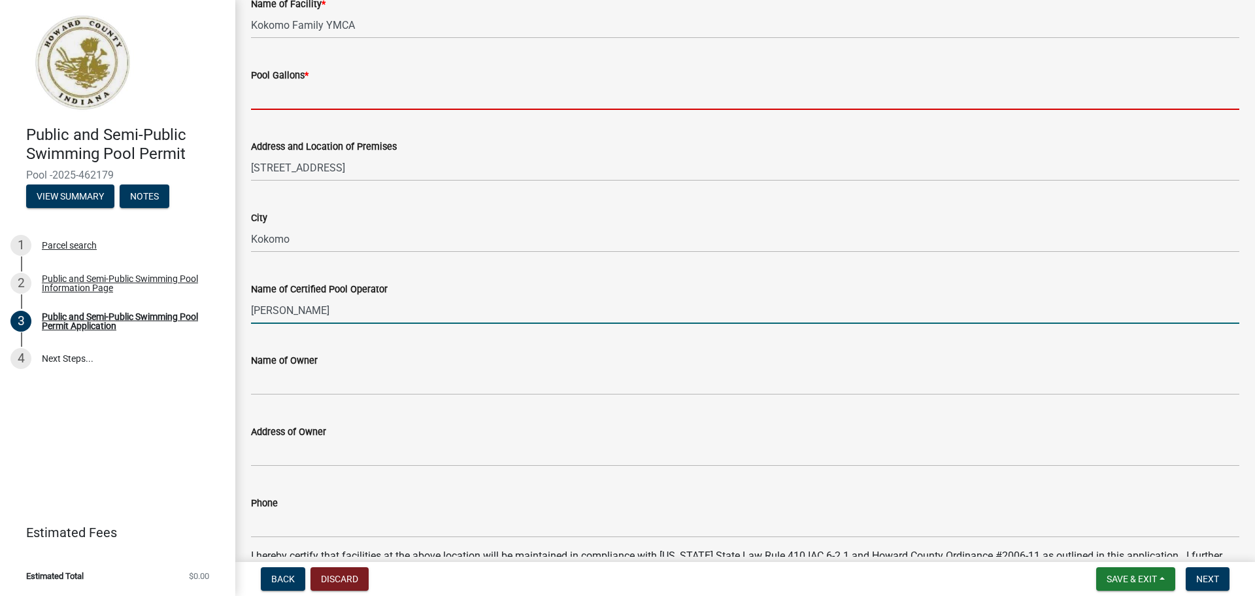
click at [271, 94] on input "Pool Gallons *" at bounding box center [745, 96] width 989 height 27
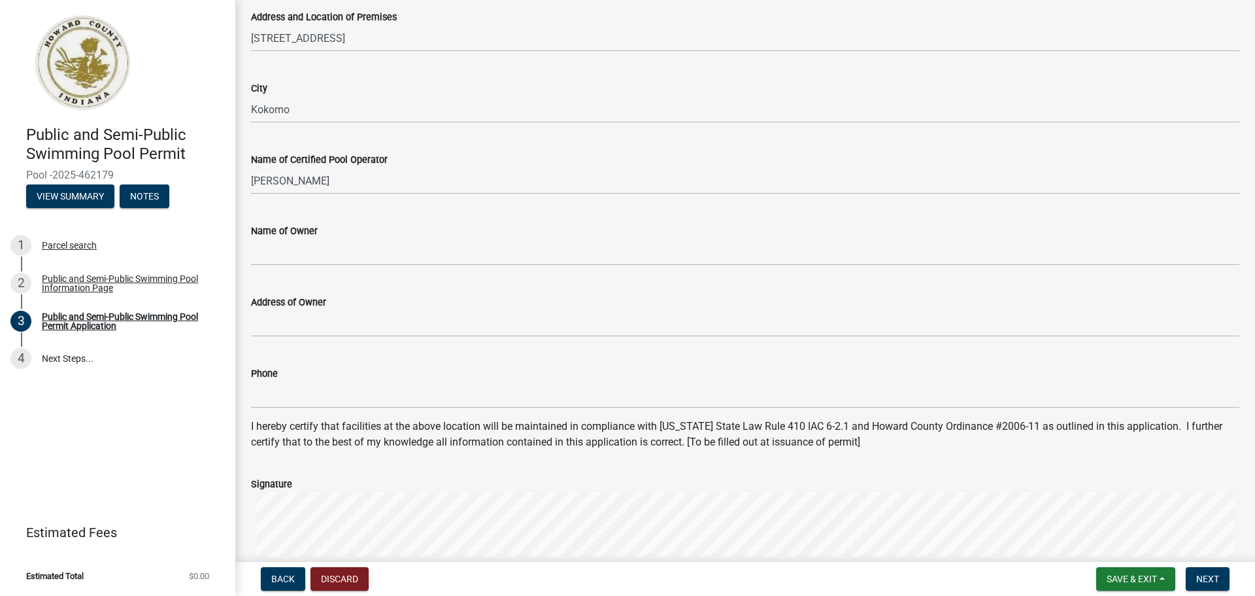
scroll to position [327, 0]
type input "172,908 & 33,761"
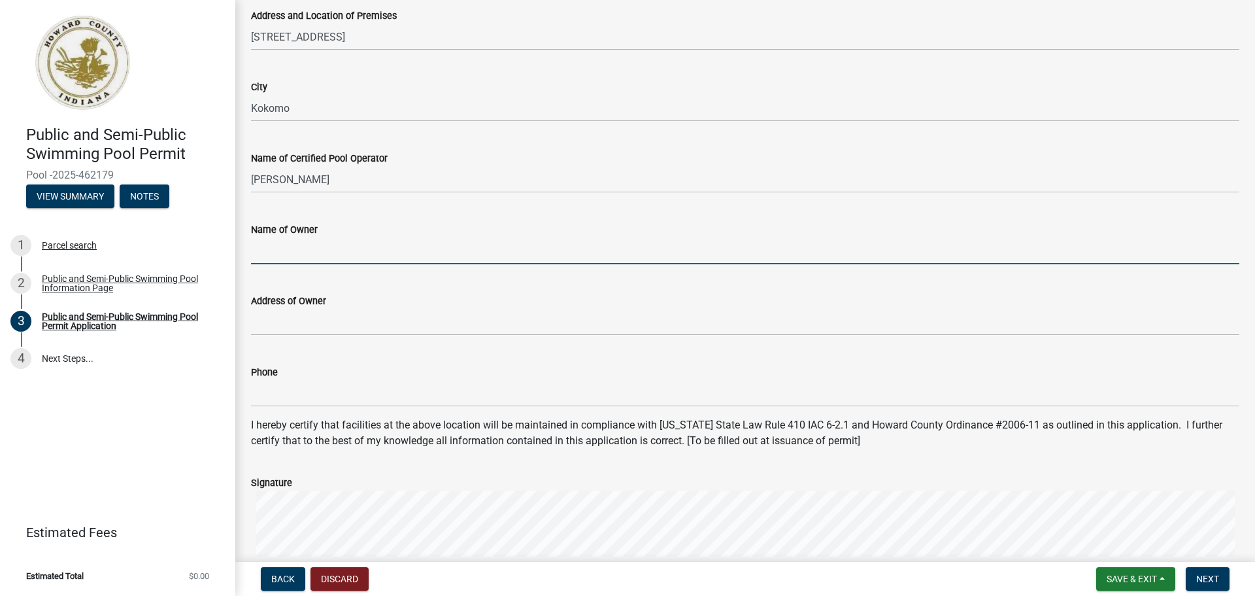
click at [297, 252] on input "Name of Owner" at bounding box center [745, 250] width 989 height 27
type input "Kokomo Family YMCA"
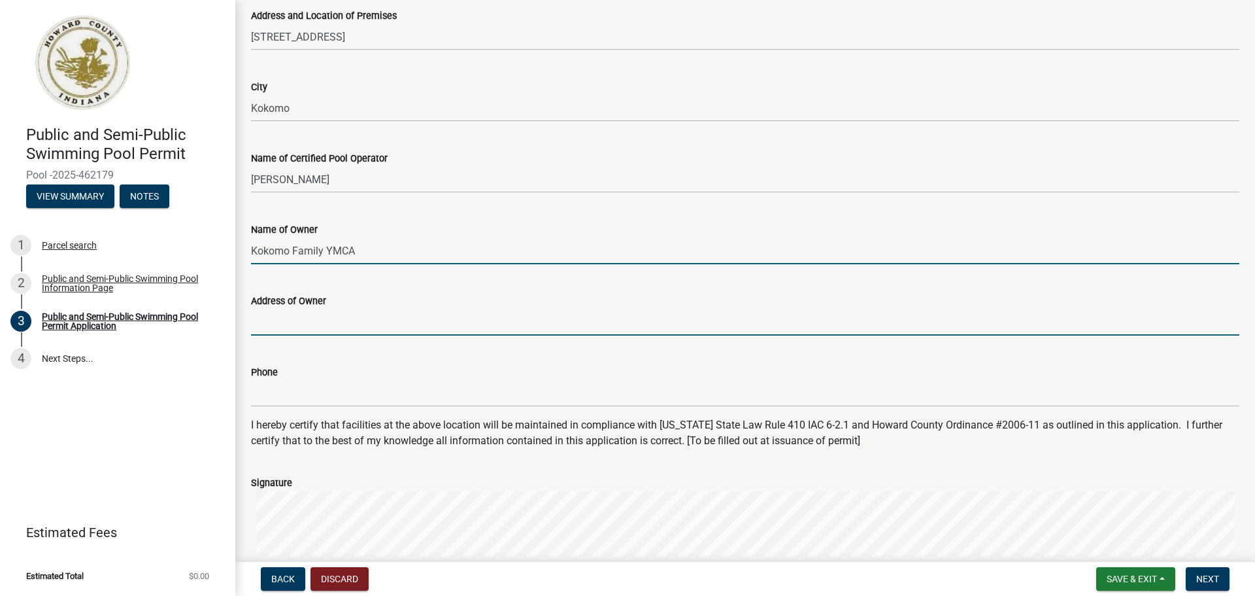
type input "[STREET_ADDRESS]"
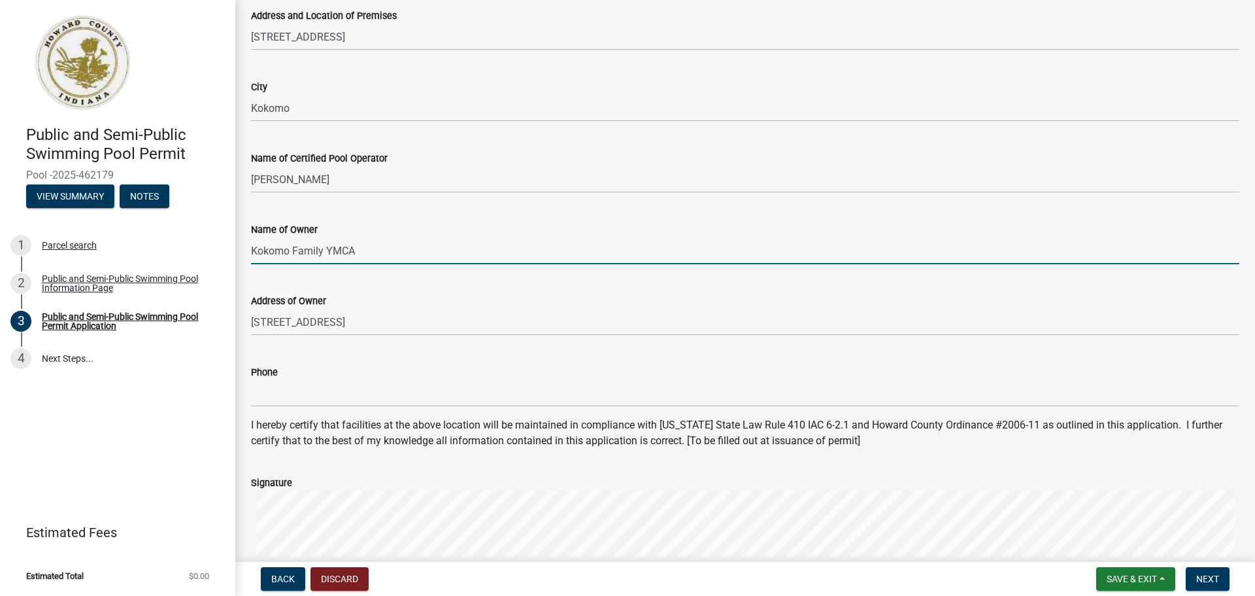
type input "7654574447"
type input "[PERSON_NAME][EMAIL_ADDRESS][PERSON_NAME][DOMAIN_NAME]"
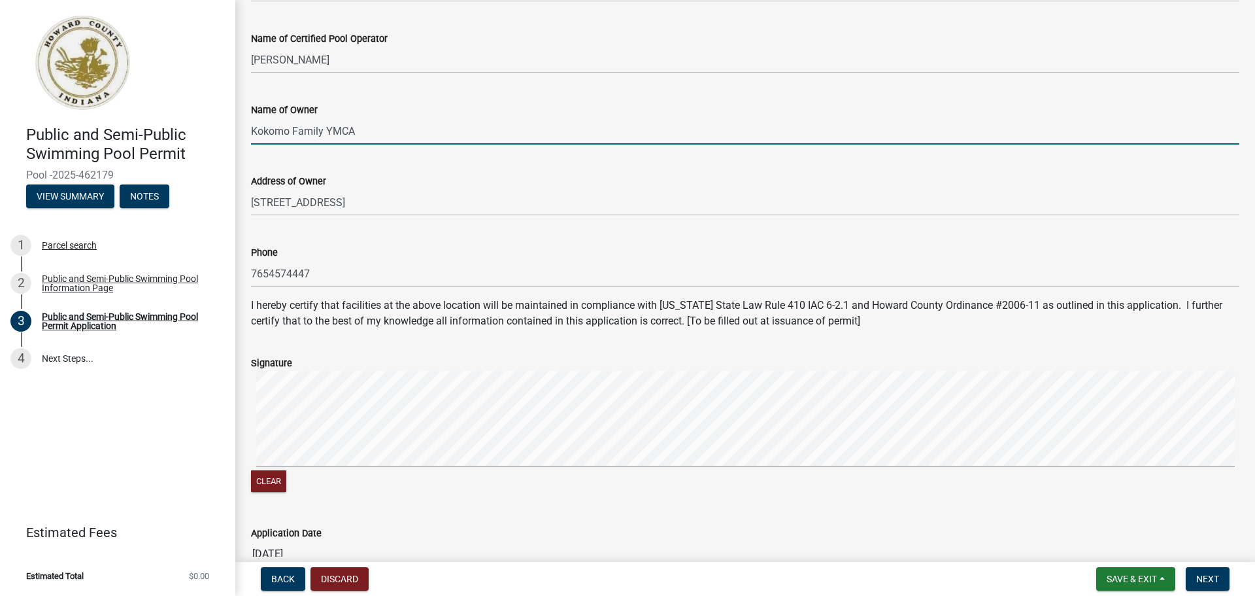
scroll to position [458, 0]
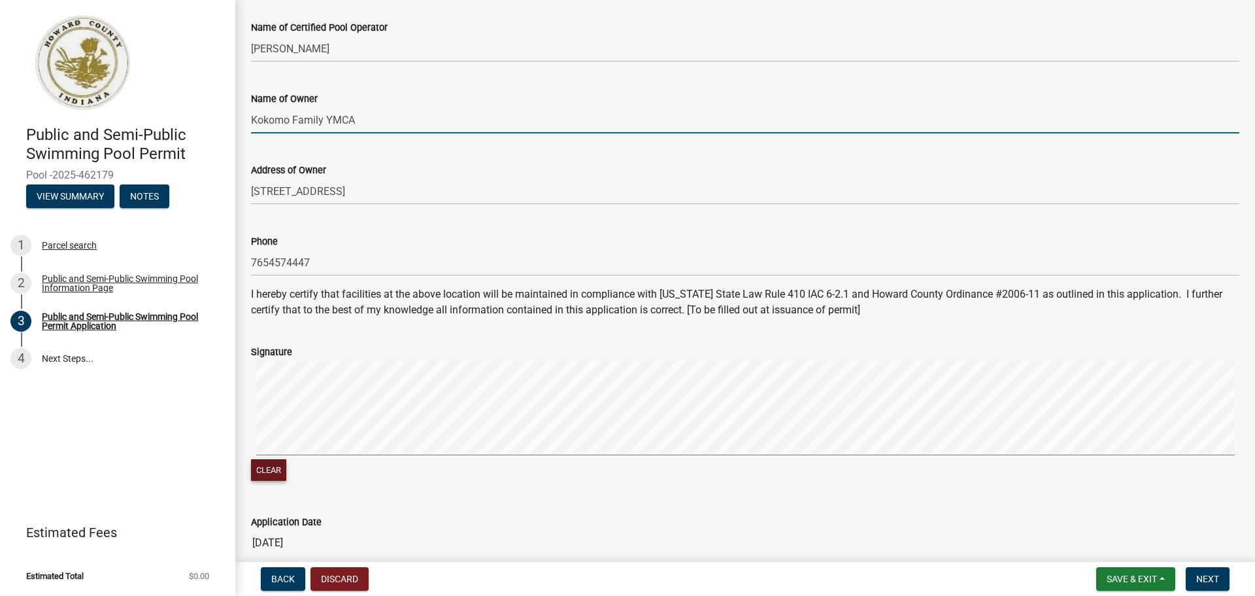
click at [276, 477] on button "Clear" at bounding box center [268, 470] width 35 height 22
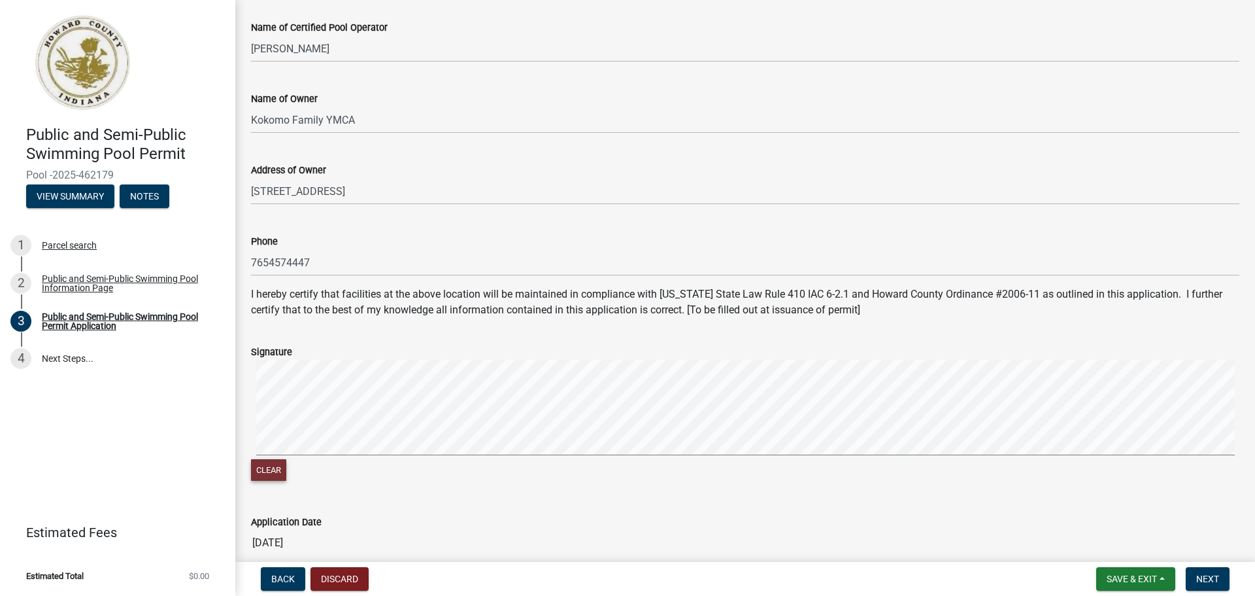
click at [268, 470] on button "Clear" at bounding box center [268, 470] width 35 height 22
click at [271, 474] on button "Clear" at bounding box center [268, 470] width 35 height 22
click at [282, 463] on div "Clear" at bounding box center [745, 422] width 989 height 124
click at [276, 467] on button "Clear" at bounding box center [268, 470] width 35 height 22
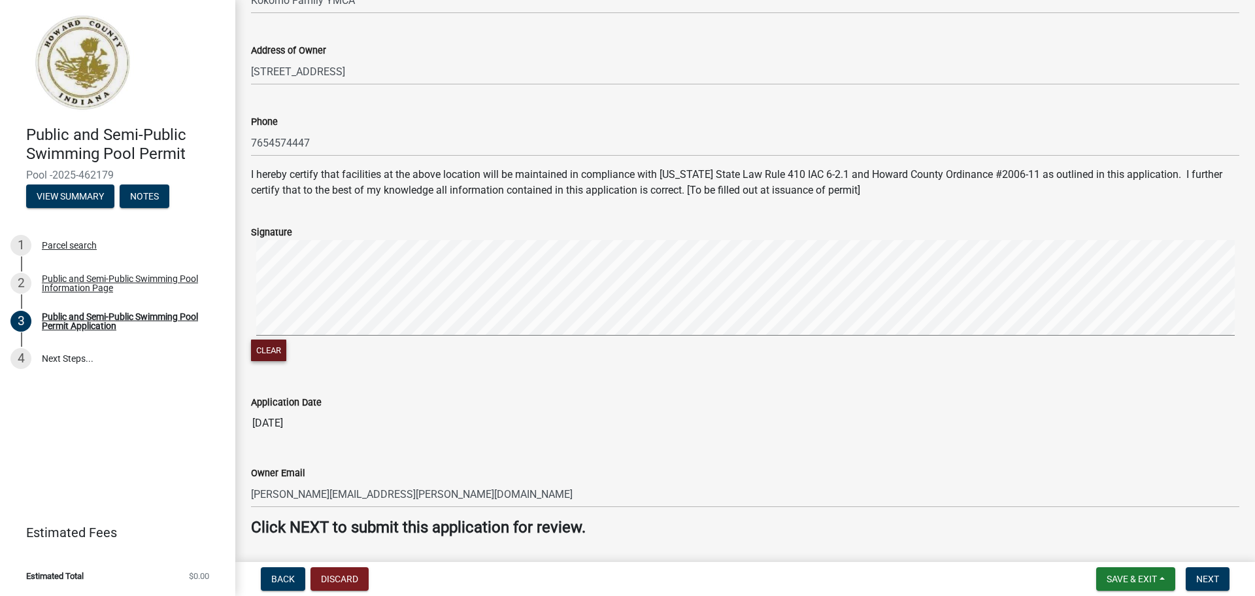
scroll to position [619, 0]
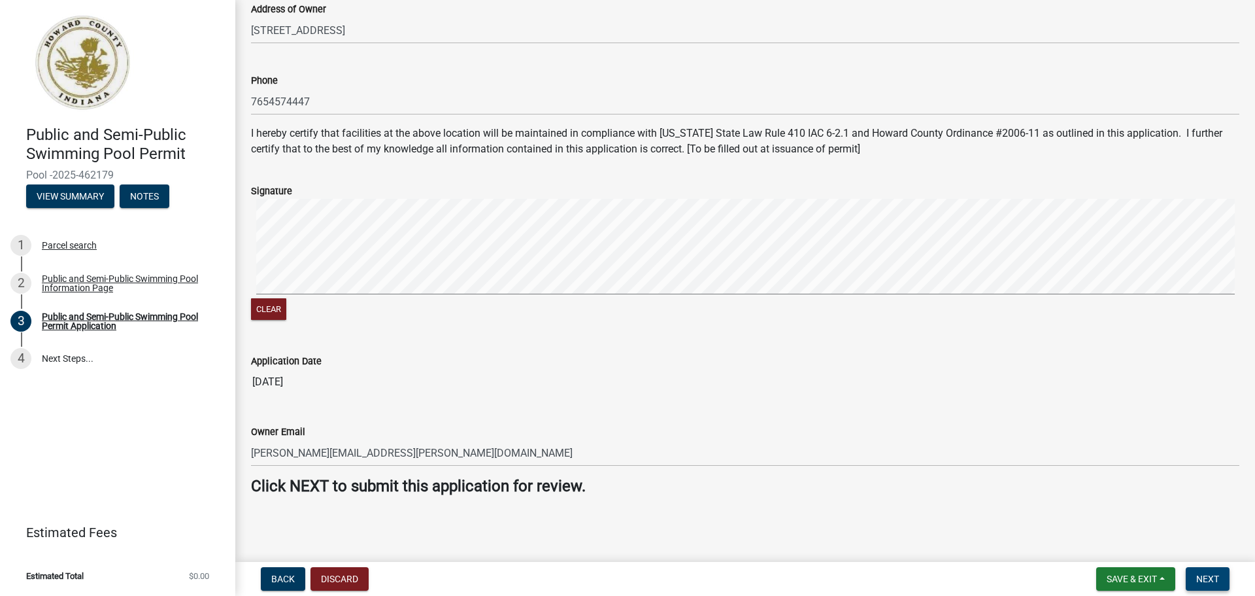
click at [1203, 581] on span "Next" at bounding box center [1207, 578] width 23 height 10
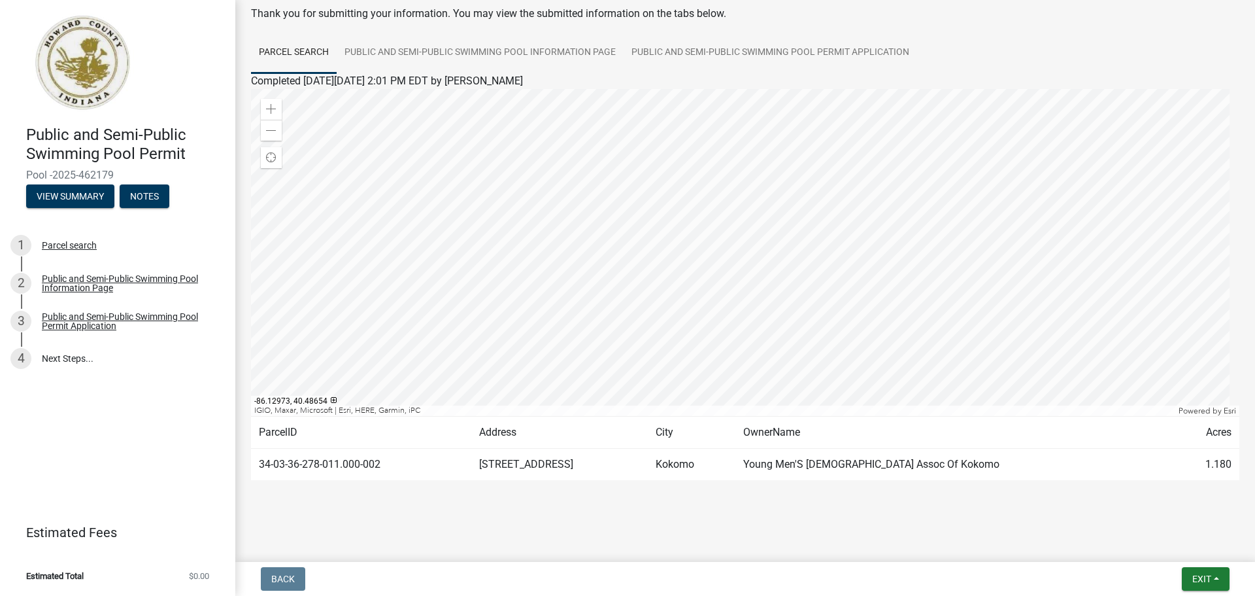
scroll to position [68, 0]
click at [1196, 577] on span "Exit" at bounding box center [1202, 578] width 19 height 10
click at [1179, 545] on button "Save & Exit" at bounding box center [1177, 544] width 105 height 31
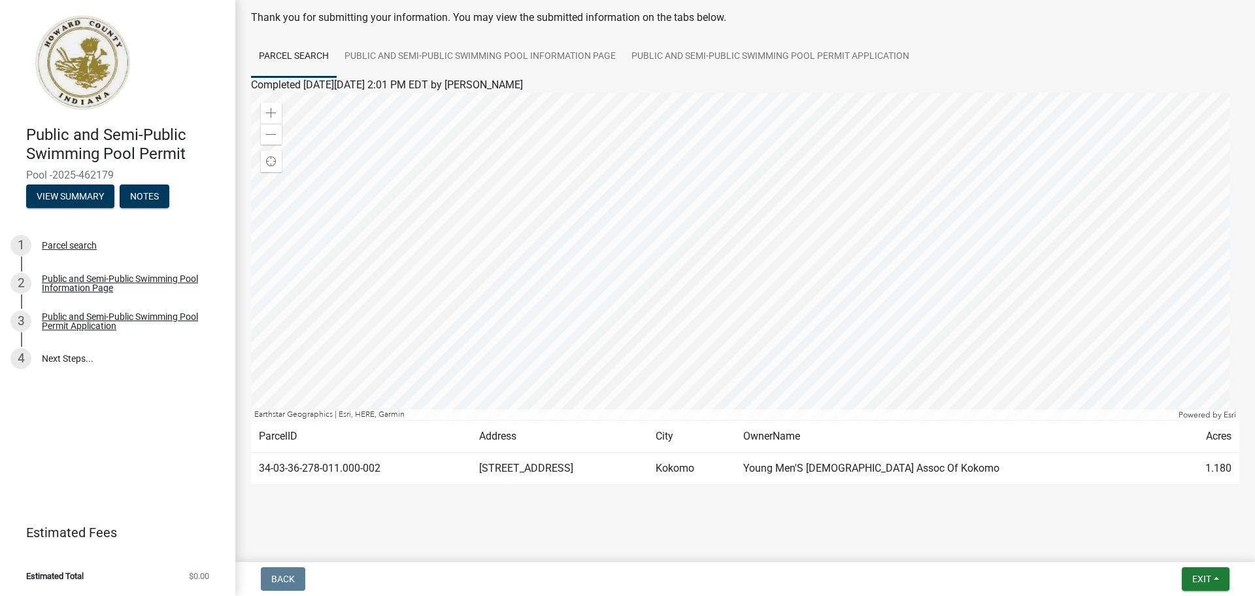
scroll to position [68, 0]
